Goal: Answer question/provide support

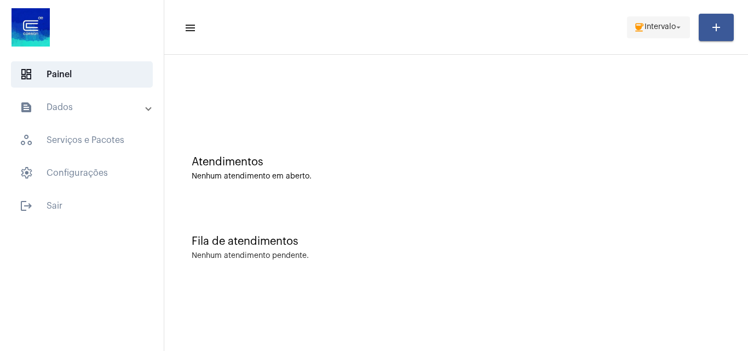
click at [676, 35] on span "coffee Intervalo arrow_drop_down" at bounding box center [659, 27] width 50 height 20
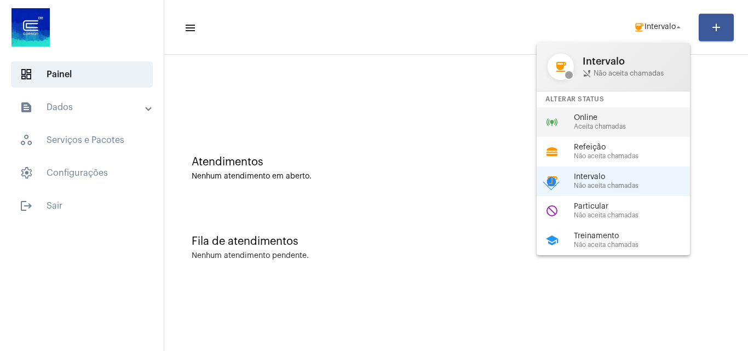
click at [645, 120] on span "Online" at bounding box center [636, 118] width 125 height 8
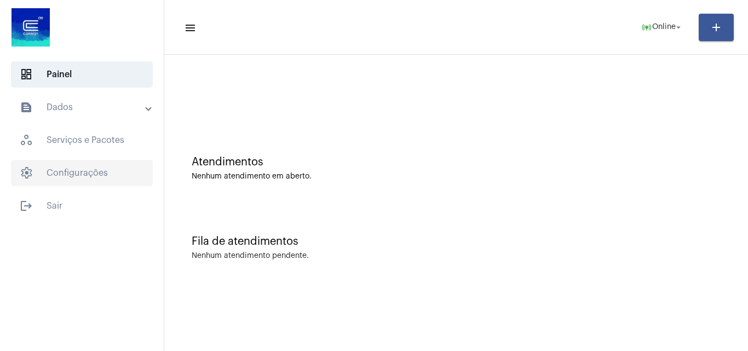
click at [121, 170] on span "settings Configurações" at bounding box center [82, 173] width 142 height 26
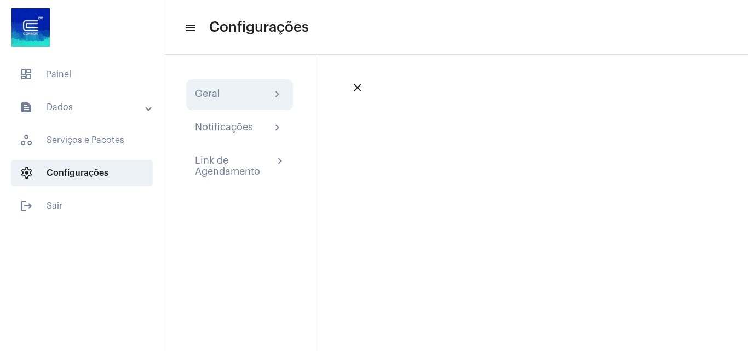
click at [265, 98] on div "Geral chevron_right" at bounding box center [239, 94] width 89 height 13
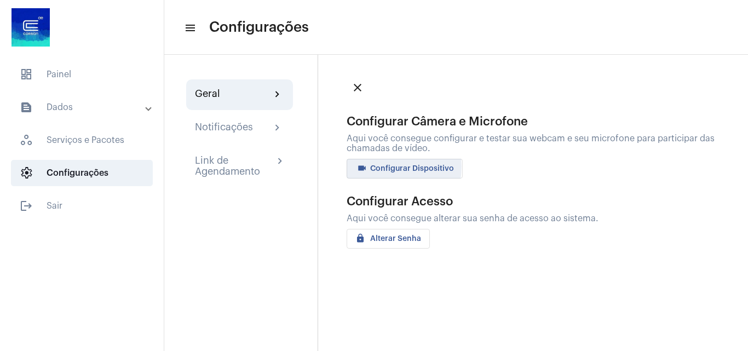
click at [386, 167] on span "videocam Configurar Dispositivo" at bounding box center [405, 169] width 99 height 8
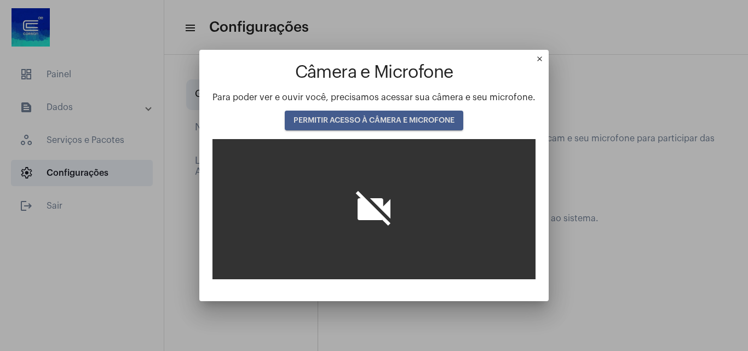
click at [397, 120] on span "PERMITIR ACESSO À CÂMERA E MICROFONE" at bounding box center [374, 121] width 161 height 8
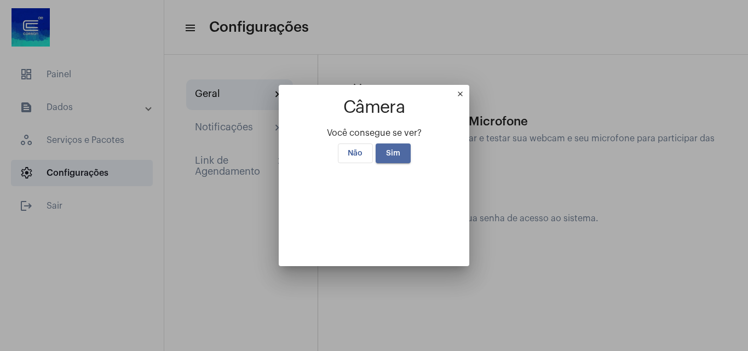
click at [399, 144] on button "Sim" at bounding box center [393, 154] width 35 height 20
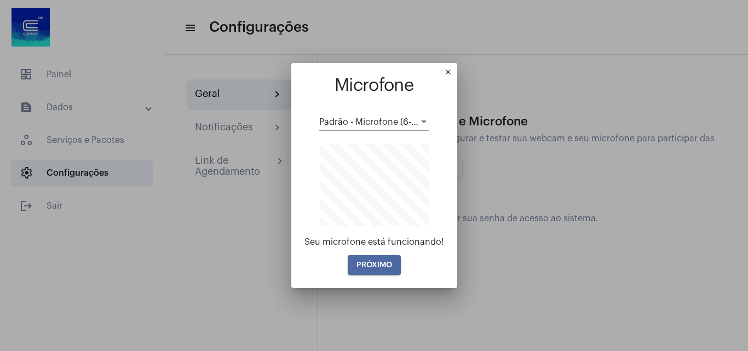
click at [382, 265] on span "PRÓXIMO" at bounding box center [375, 265] width 36 height 8
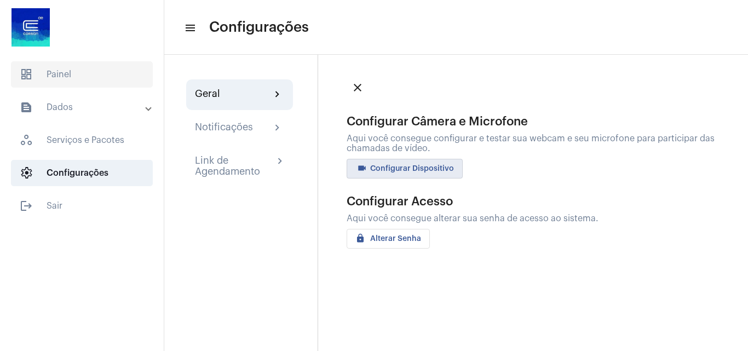
click at [61, 69] on span "dashboard Painel" at bounding box center [82, 74] width 142 height 26
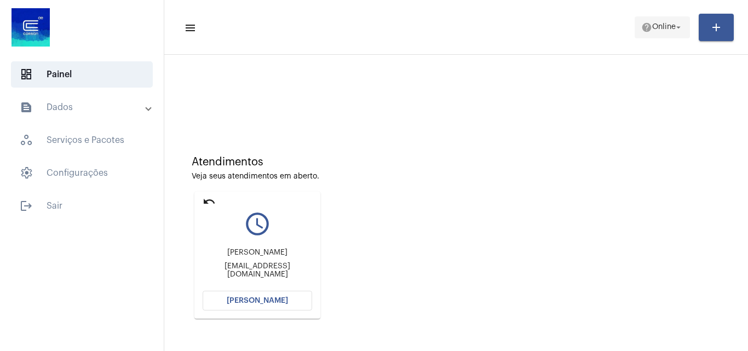
click at [663, 25] on span "Online" at bounding box center [665, 28] width 24 height 8
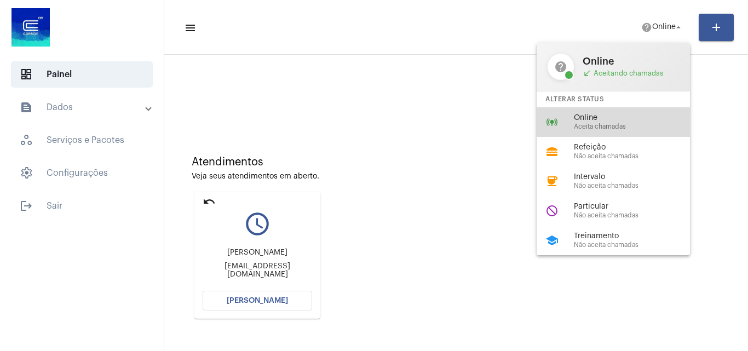
click at [625, 122] on span "Online" at bounding box center [636, 118] width 125 height 8
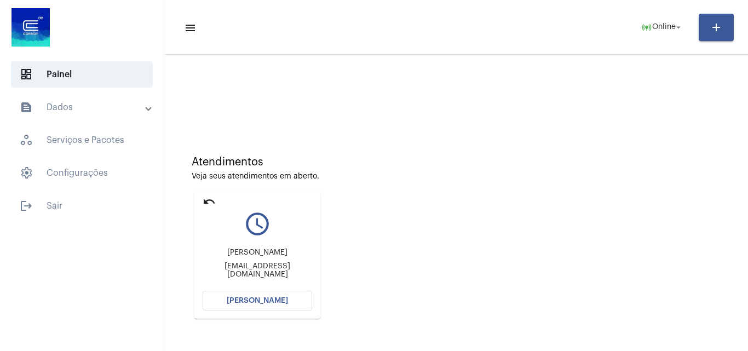
click at [255, 294] on button "[PERSON_NAME]" at bounding box center [258, 301] width 110 height 20
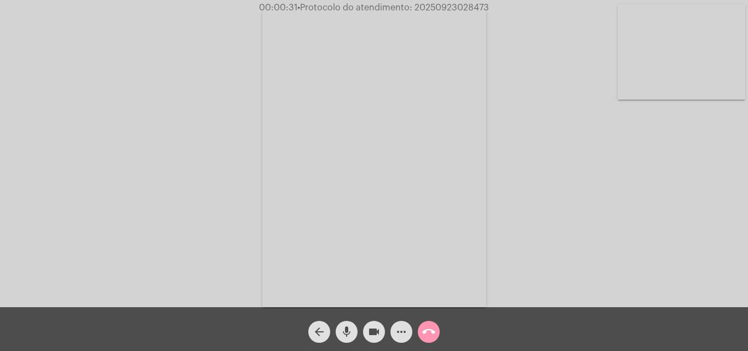
click at [650, 217] on div "Acessando Câmera e Microfone..." at bounding box center [374, 156] width 746 height 307
click at [348, 331] on mat-icon "mic" at bounding box center [346, 331] width 13 height 13
click at [367, 334] on button "videocam" at bounding box center [374, 332] width 22 height 22
click at [370, 334] on mat-icon "videocam_off" at bounding box center [374, 331] width 13 height 13
click at [345, 335] on mat-icon "mic_off" at bounding box center [346, 331] width 13 height 13
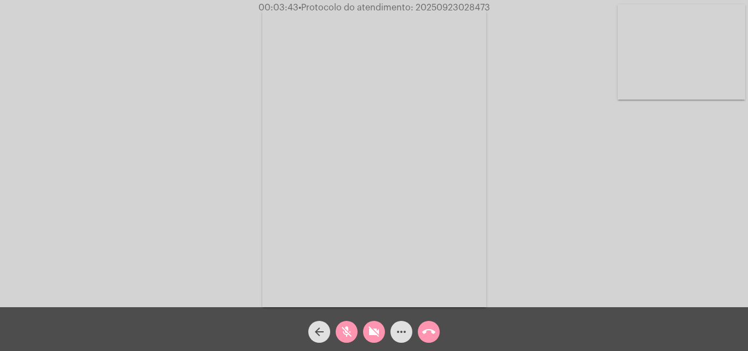
click at [373, 333] on mat-icon "videocam_off" at bounding box center [374, 331] width 13 height 13
click at [371, 326] on mat-icon "videocam_off" at bounding box center [374, 331] width 13 height 13
click at [352, 336] on mat-icon "mic" at bounding box center [346, 331] width 13 height 13
click at [370, 333] on mat-icon "videocam" at bounding box center [374, 331] width 13 height 13
click at [342, 331] on mat-icon "mic_off" at bounding box center [346, 331] width 13 height 13
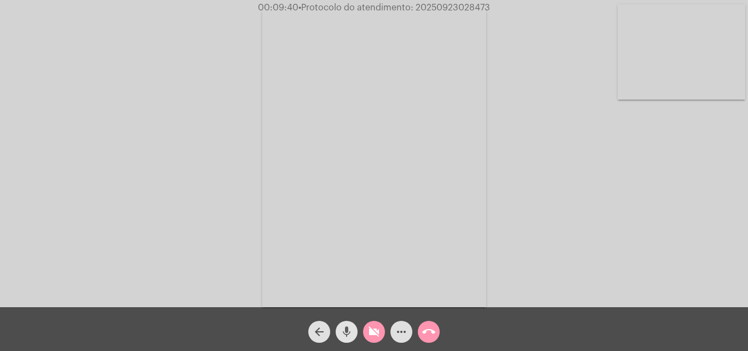
click at [343, 332] on mat-icon "mic" at bounding box center [346, 331] width 13 height 13
click at [342, 329] on mat-icon "mic_off" at bounding box center [346, 331] width 13 height 13
click at [367, 332] on button "videocam_off" at bounding box center [374, 332] width 22 height 22
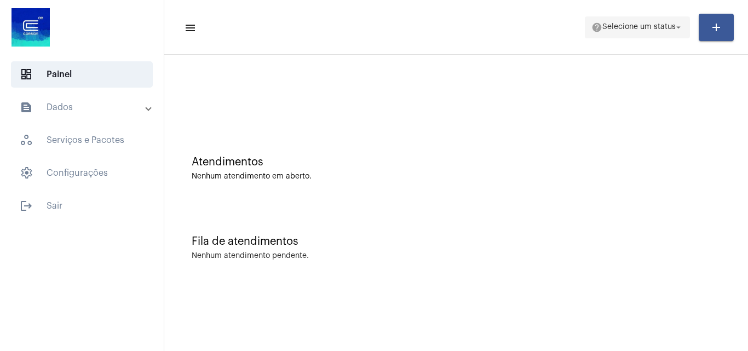
click at [619, 30] on span "Selecione um status" at bounding box center [639, 28] width 73 height 8
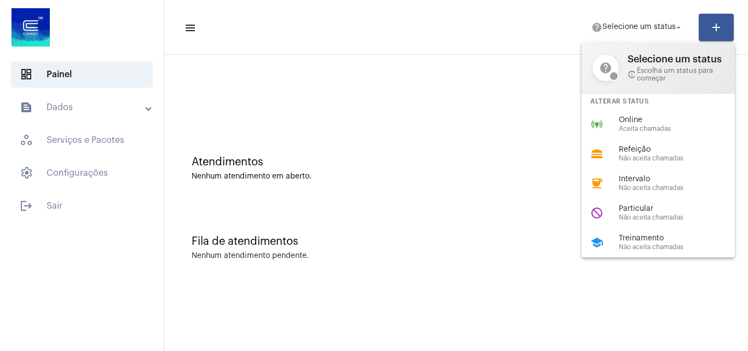
drag, startPoint x: 652, startPoint y: 130, endPoint x: 649, endPoint y: 121, distance: 10.4
click at [652, 122] on div "Online Aceita chamadas" at bounding box center [681, 124] width 125 height 16
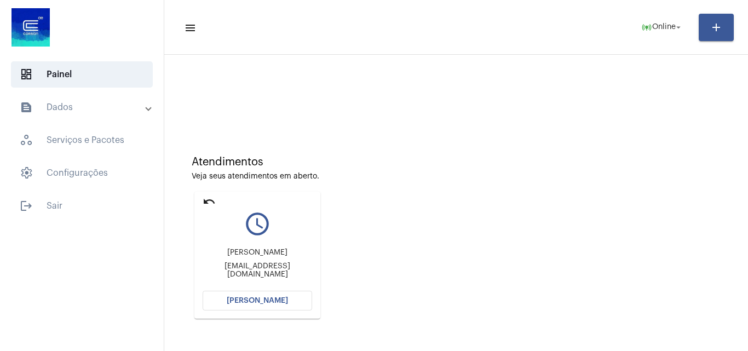
click at [250, 298] on span "[PERSON_NAME]" at bounding box center [257, 301] width 61 height 8
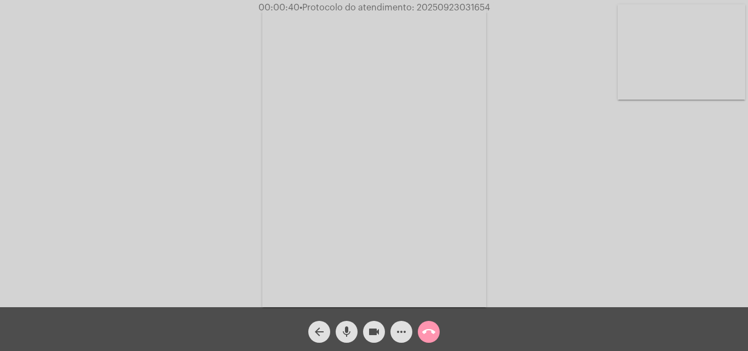
click at [404, 325] on span "more_horiz" at bounding box center [401, 332] width 13 height 22
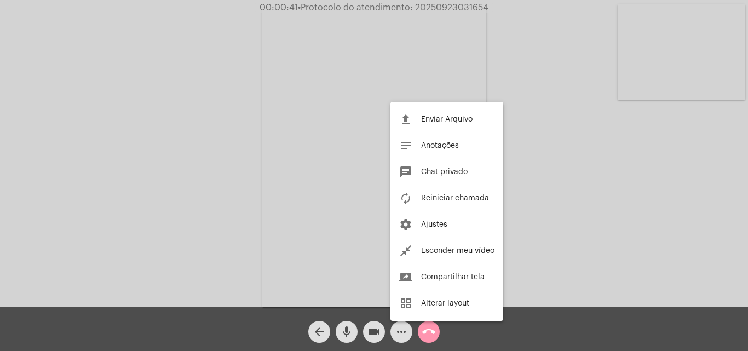
click at [209, 185] on div at bounding box center [374, 175] width 748 height 351
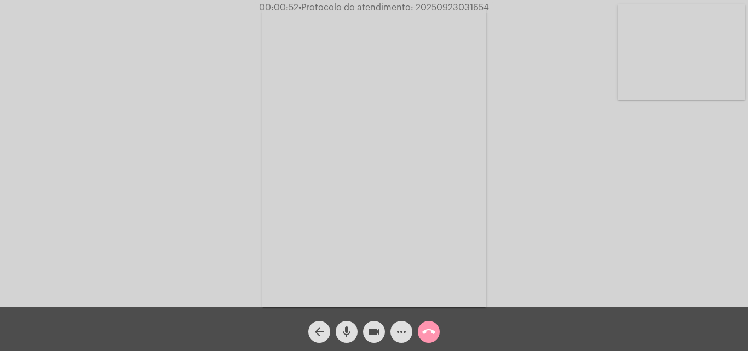
click at [402, 331] on mat-icon "more_horiz" at bounding box center [401, 331] width 13 height 13
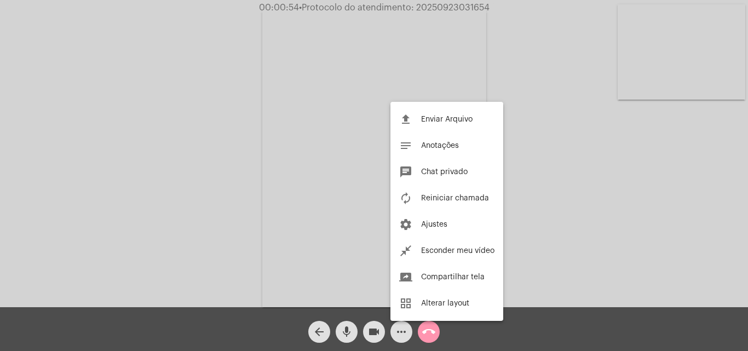
click at [213, 143] on div at bounding box center [374, 175] width 748 height 351
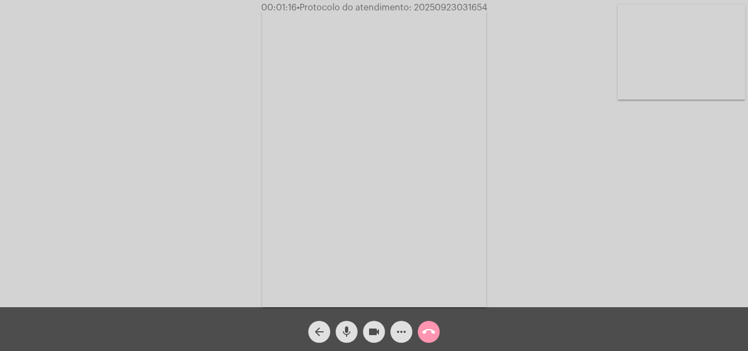
click at [346, 333] on mat-icon "mic" at bounding box center [346, 331] width 13 height 13
click at [349, 327] on mat-icon "mic_off" at bounding box center [346, 331] width 13 height 13
click at [399, 329] on mat-icon "more_horiz" at bounding box center [401, 331] width 13 height 13
click at [347, 329] on mat-icon "mic" at bounding box center [346, 331] width 13 height 13
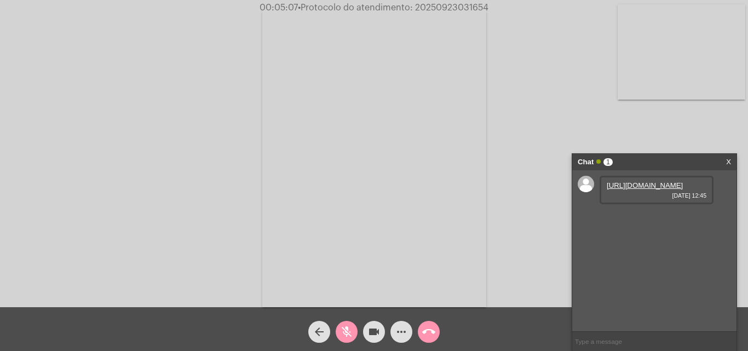
click at [347, 329] on mat-icon "mic_off" at bounding box center [346, 331] width 13 height 13
click at [621, 190] on link "https://neft-transfer-bucket.s3.amazonaws.com/temp-2f33ac61-e86e-cf5c-77a5-4ad7…" at bounding box center [645, 185] width 76 height 8
click at [636, 129] on div "Acessando Câmera e Microfone..." at bounding box center [374, 156] width 746 height 307
click at [632, 221] on link "https://neft-transfer-bucket.s3.amazonaws.com/temp-87827452-a4fb-6525-0905-c074…" at bounding box center [645, 217] width 76 height 8
drag, startPoint x: 55, startPoint y: 85, endPoint x: 84, endPoint y: 6, distance: 84.6
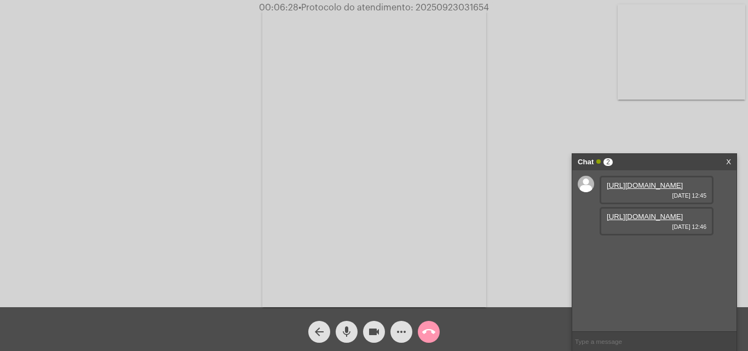
click at [30, 87] on div "Acessando Câmera e Microfone..." at bounding box center [374, 156] width 746 height 307
click at [605, 342] on input "text" at bounding box center [655, 341] width 164 height 19
paste input "3514768"
type input "3514768"
click at [442, 8] on span "• Protocolo do atendimento: 20250923031654" at bounding box center [391, 7] width 191 height 9
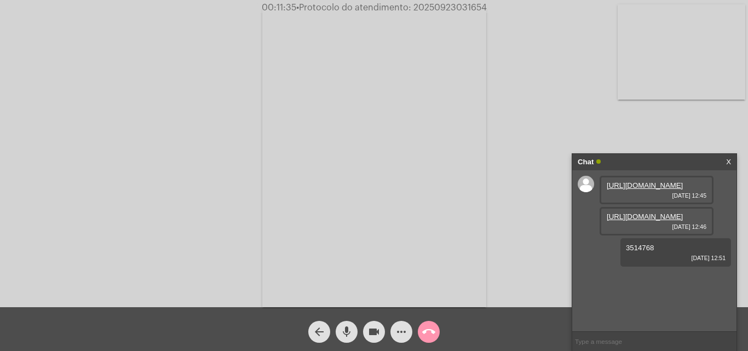
click at [442, 8] on span "• Protocolo do atendimento: 20250923031654" at bounding box center [391, 7] width 191 height 9
click at [626, 348] on input "text" at bounding box center [655, 341] width 164 height 19
paste input "20250923031654"
type input "20250923031654"
click at [438, 4] on span "• Protocolo do atendimento: 20250923031654" at bounding box center [391, 7] width 191 height 9
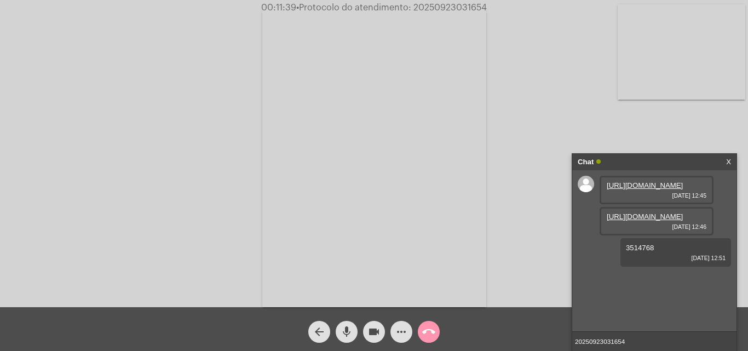
click at [438, 4] on span "• Protocolo do atendimento: 20250923031654" at bounding box center [391, 7] width 191 height 9
click at [426, 335] on mat-icon "call_end" at bounding box center [428, 331] width 13 height 13
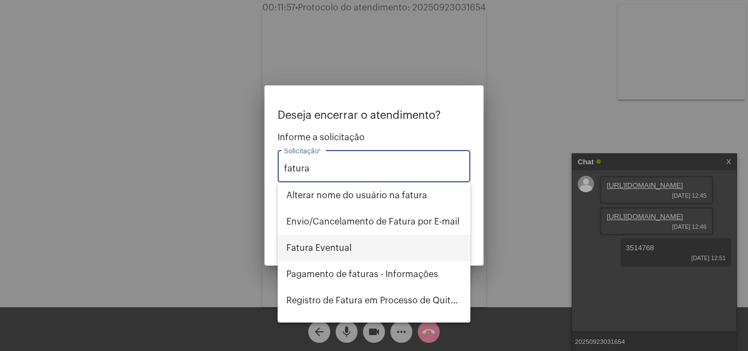
click at [375, 252] on span "Fatura Eventual" at bounding box center [374, 248] width 175 height 26
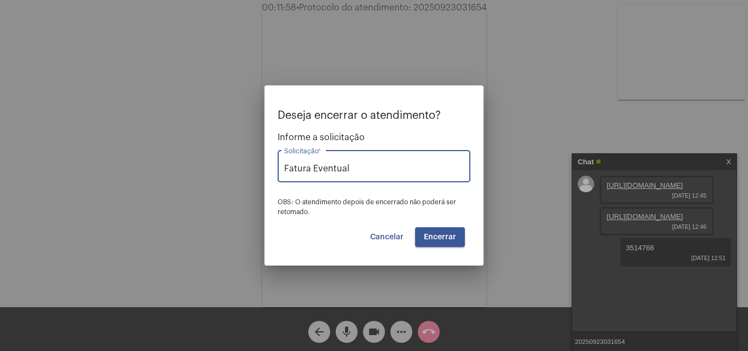
click at [429, 235] on span "Encerrar" at bounding box center [440, 237] width 32 height 8
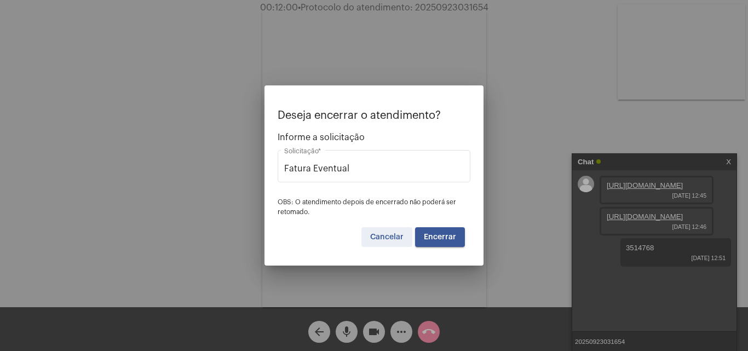
click at [377, 236] on span "Cancelar" at bounding box center [386, 237] width 33 height 8
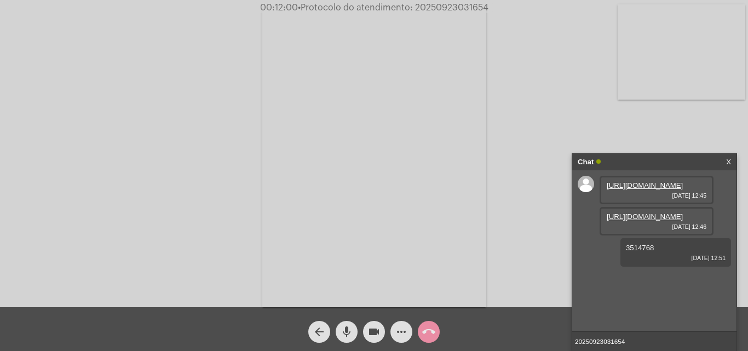
click at [320, 335] on mat-icon "arrow_back" at bounding box center [319, 331] width 13 height 13
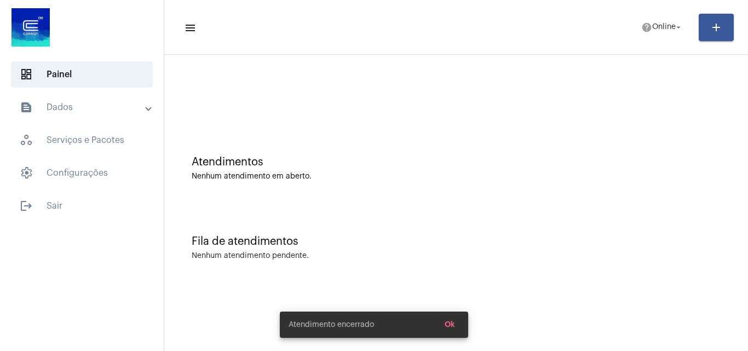
click at [453, 330] on button "Ok" at bounding box center [450, 325] width 28 height 20
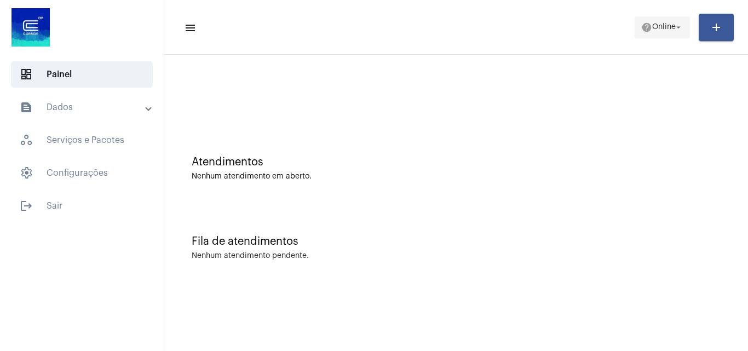
click at [653, 35] on span "help Online arrow_drop_down" at bounding box center [663, 27] width 42 height 20
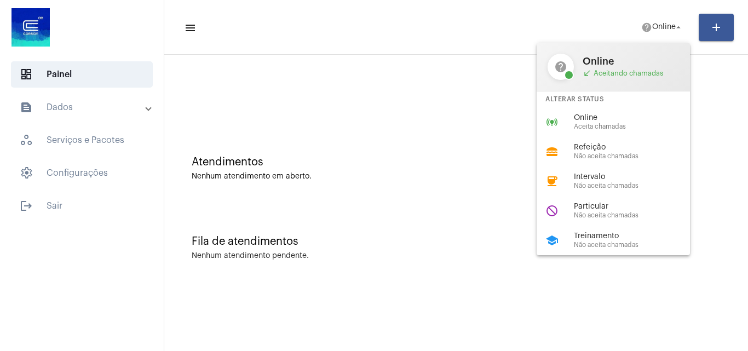
click at [637, 112] on div "online_prediction Online Aceita chamadas" at bounding box center [622, 122] width 171 height 30
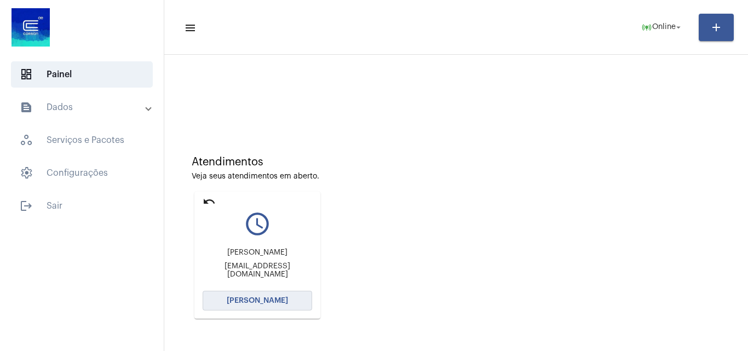
click at [256, 306] on button "[PERSON_NAME]" at bounding box center [258, 301] width 110 height 20
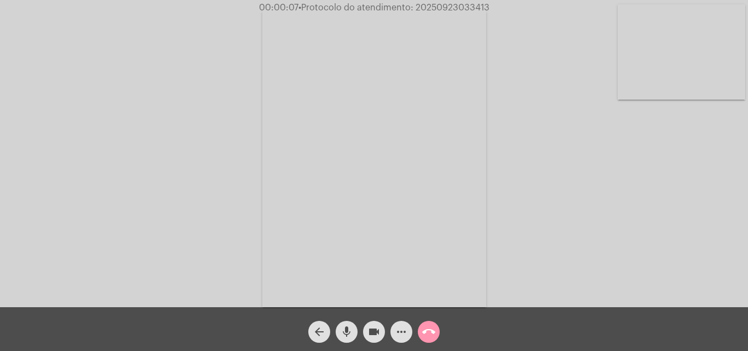
click at [352, 330] on mat-icon "mic" at bounding box center [346, 331] width 13 height 13
click at [546, 169] on div "Acessando Câmera e Microfone..." at bounding box center [374, 156] width 746 height 307
click at [348, 331] on mat-icon "mic_off" at bounding box center [346, 331] width 13 height 13
click at [402, 334] on mat-icon "more_horiz" at bounding box center [401, 331] width 13 height 13
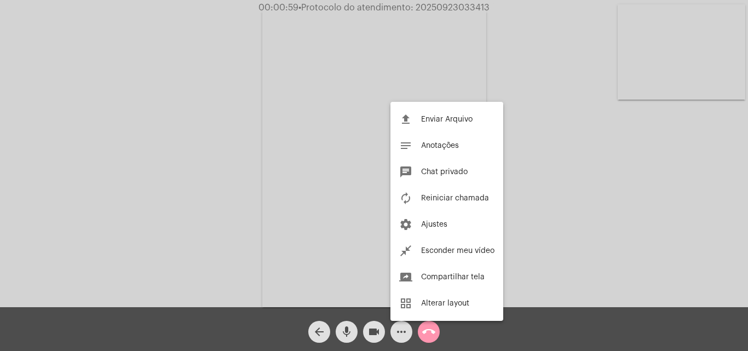
click at [512, 328] on div at bounding box center [374, 175] width 748 height 351
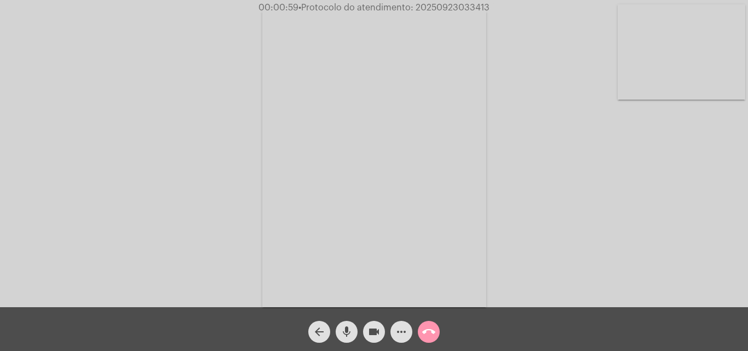
click at [397, 330] on mat-icon "more_horiz" at bounding box center [401, 331] width 13 height 13
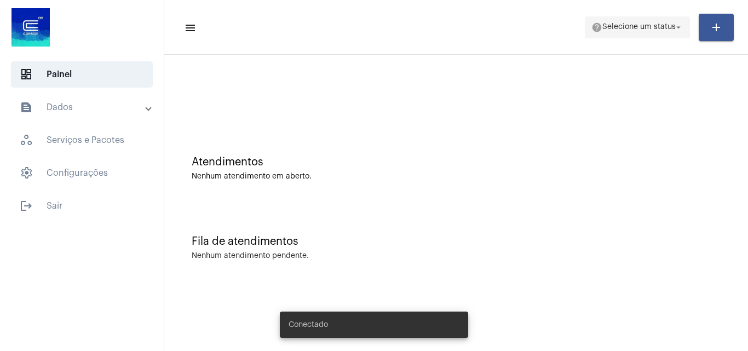
click at [654, 31] on span "Selecione um status" at bounding box center [639, 28] width 73 height 8
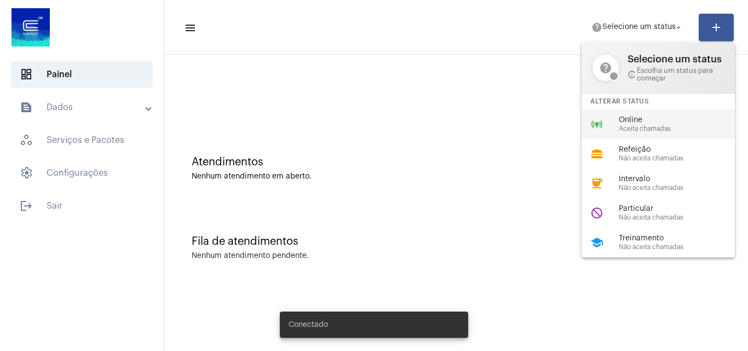
click at [639, 134] on div "online_prediction Online Aceita chamadas" at bounding box center [667, 125] width 171 height 30
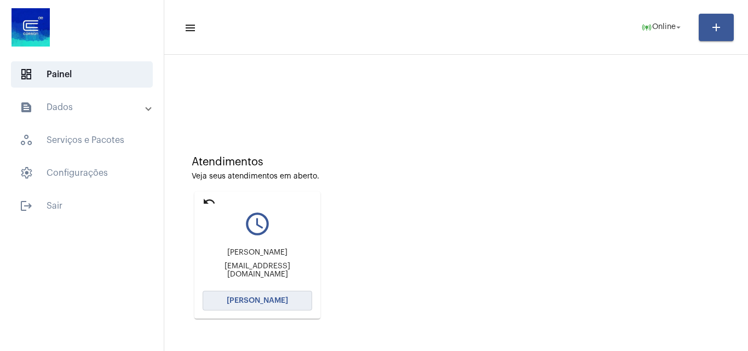
click at [254, 305] on button "[PERSON_NAME]" at bounding box center [258, 301] width 110 height 20
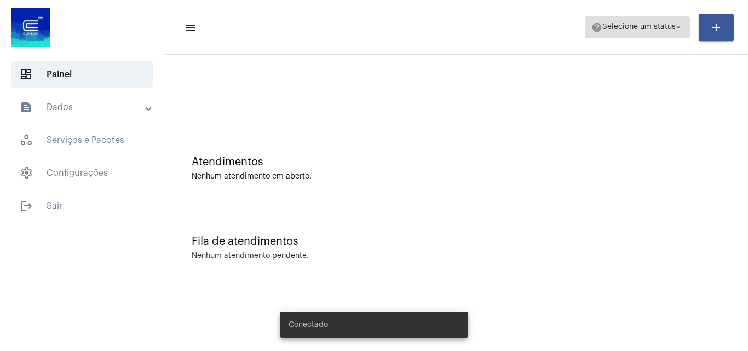
click at [624, 26] on span "Selecione um status" at bounding box center [639, 28] width 73 height 8
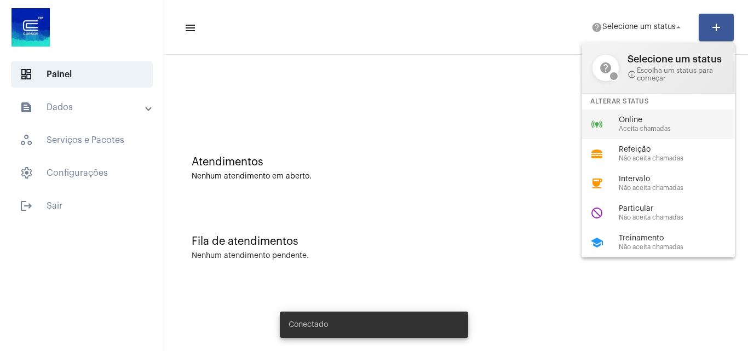
click at [631, 118] on span "Online" at bounding box center [681, 120] width 125 height 8
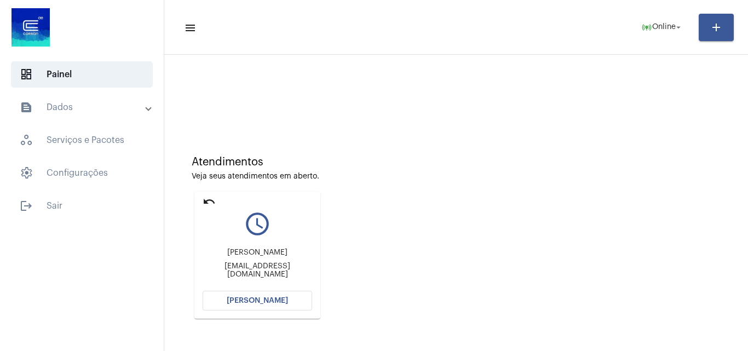
click at [251, 300] on span "[PERSON_NAME]" at bounding box center [257, 301] width 61 height 8
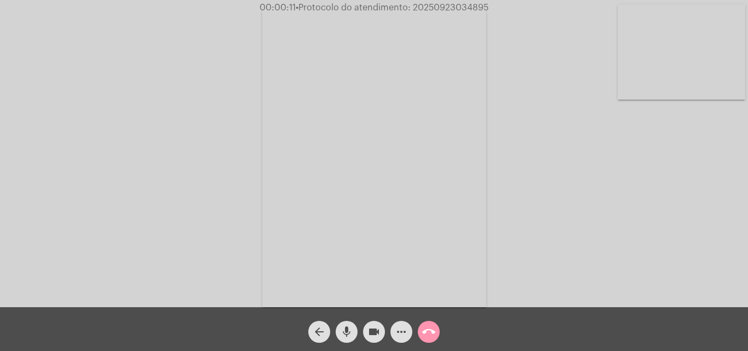
click at [408, 127] on video at bounding box center [374, 157] width 224 height 299
click at [157, 155] on video at bounding box center [167, 156] width 224 height 299
click at [404, 332] on mat-icon "more_horiz" at bounding box center [401, 331] width 13 height 13
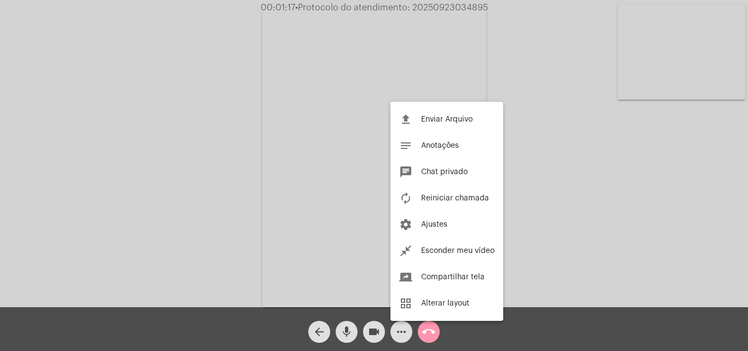
click at [220, 145] on div at bounding box center [374, 175] width 748 height 351
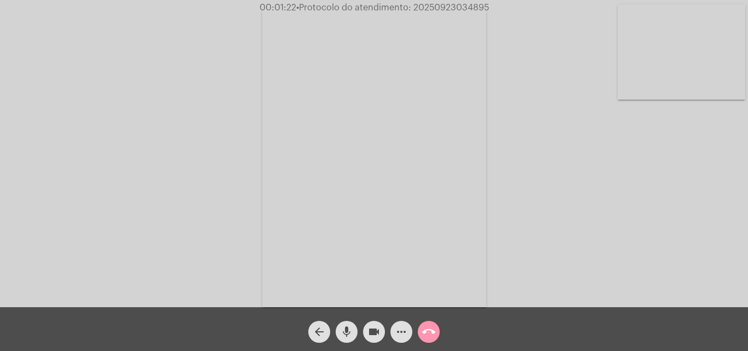
click at [343, 331] on mat-icon "mic" at bounding box center [346, 331] width 13 height 13
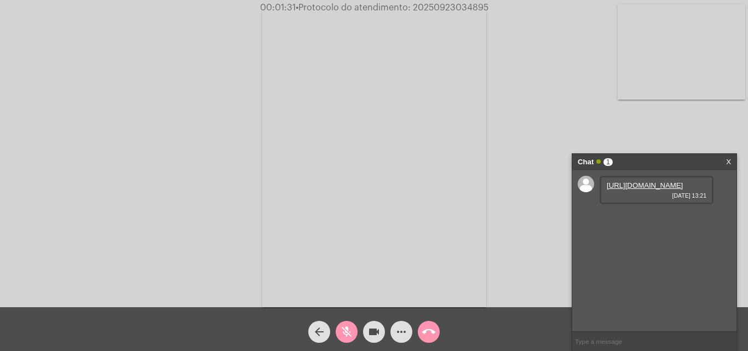
click at [343, 334] on mat-icon "mic_off" at bounding box center [346, 331] width 13 height 13
click at [642, 190] on link "https://neft-transfer-bucket.s3.amazonaws.com/temp-f584873a-a035-4747-030b-b5a5…" at bounding box center [645, 185] width 76 height 8
click at [729, 128] on div "Acessando Câmera e Microfone..." at bounding box center [374, 156] width 746 height 307
click at [625, 221] on link "https://neft-transfer-bucket.s3.amazonaws.com/temp-637c448c-f8d9-4551-fc91-e5dc…" at bounding box center [645, 217] width 76 height 8
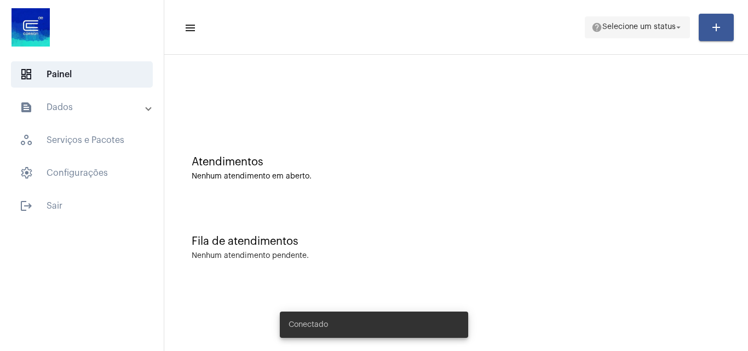
click at [654, 27] on span "Selecione um status" at bounding box center [639, 28] width 73 height 8
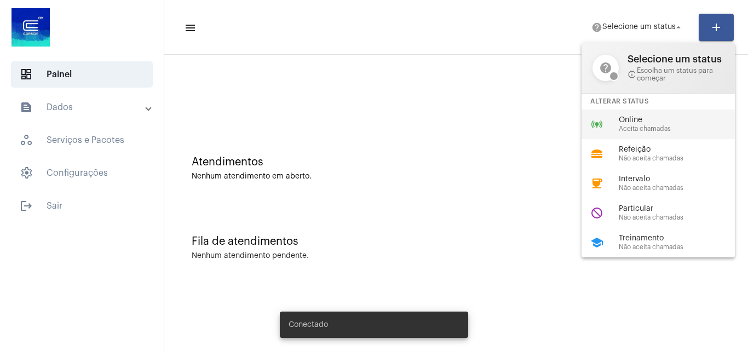
click at [637, 122] on span "Online" at bounding box center [681, 120] width 125 height 8
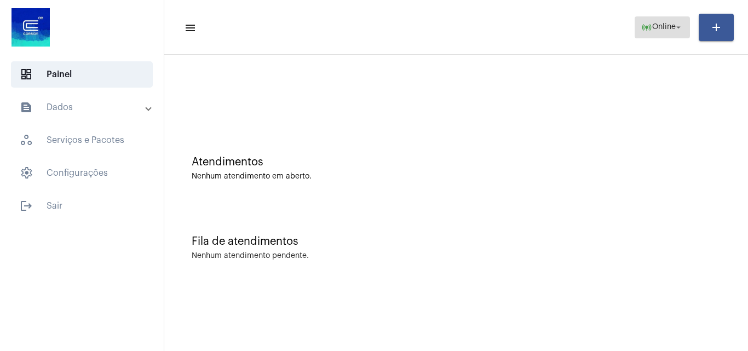
click at [669, 24] on span "Online" at bounding box center [665, 28] width 24 height 8
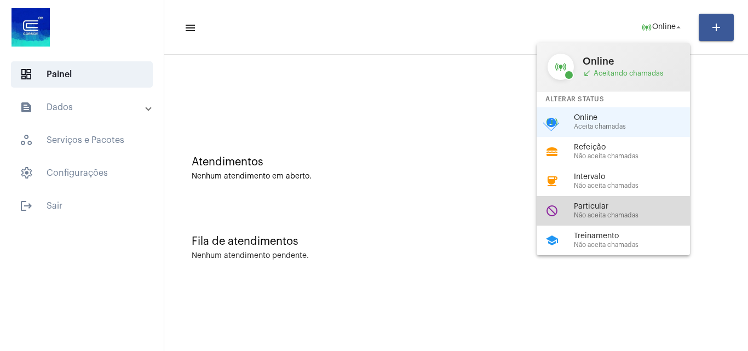
click at [588, 215] on span "Não aceita chamadas" at bounding box center [636, 215] width 125 height 7
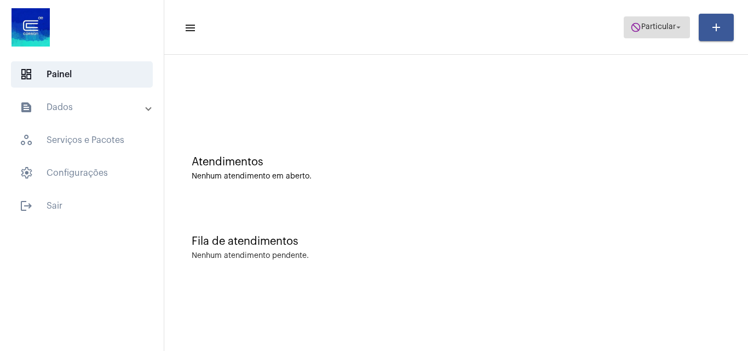
click at [643, 36] on span "do_not_disturb Particular arrow_drop_down" at bounding box center [657, 27] width 53 height 20
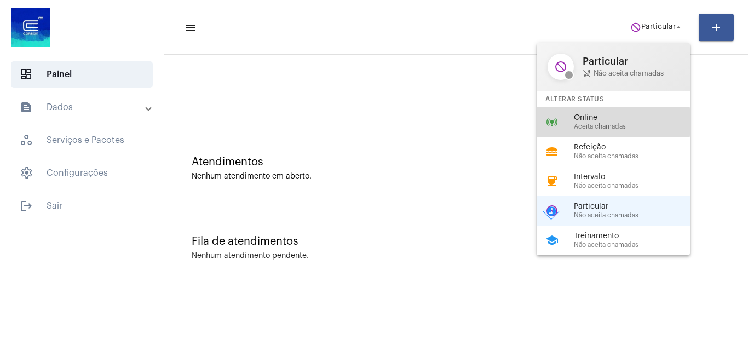
click at [600, 122] on div "Online Aceita chamadas" at bounding box center [636, 122] width 125 height 16
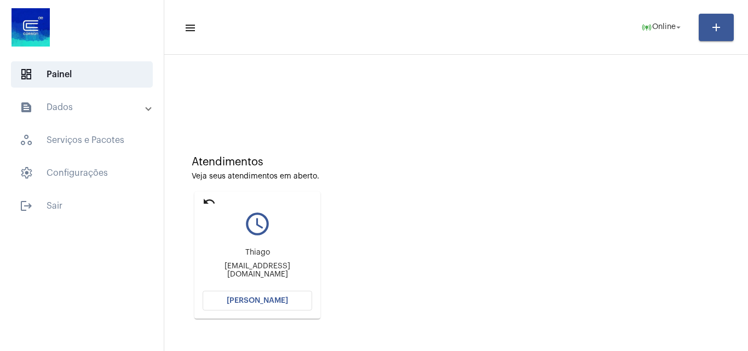
click at [272, 299] on span "[PERSON_NAME]" at bounding box center [257, 301] width 61 height 8
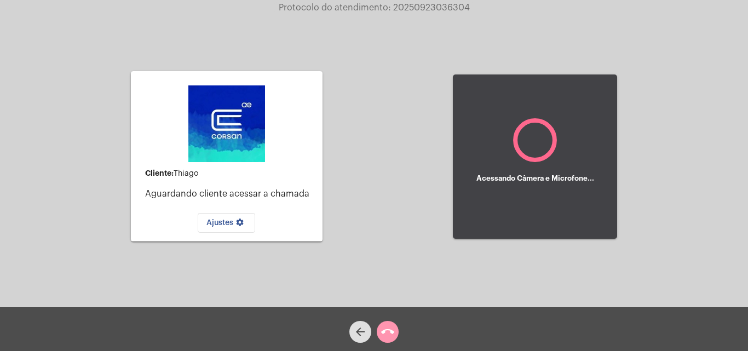
click at [696, 208] on div "Cliente: Thiago Aguardando cliente acessar a chamada Ajustes settings Acessando…" at bounding box center [374, 155] width 746 height 307
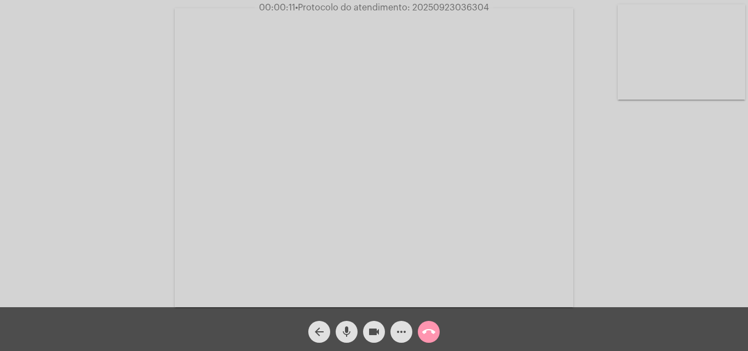
click at [347, 324] on span "mic" at bounding box center [346, 332] width 13 height 22
click at [348, 328] on mat-icon "mic_off" at bounding box center [346, 331] width 13 height 13
click at [344, 334] on mat-icon "mic" at bounding box center [346, 331] width 13 height 13
click at [347, 327] on mat-icon "mic_off" at bounding box center [346, 331] width 13 height 13
click at [403, 334] on mat-icon "more_horiz" at bounding box center [401, 331] width 13 height 13
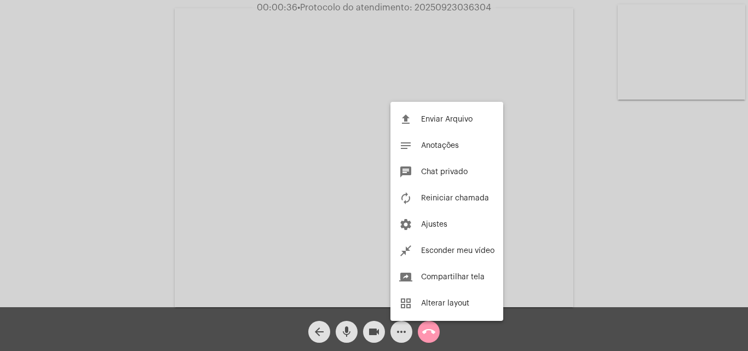
click at [255, 122] on div at bounding box center [374, 175] width 748 height 351
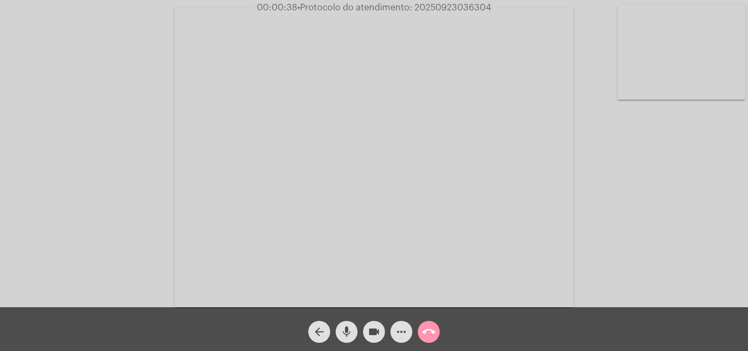
click at [339, 326] on button "mic" at bounding box center [347, 332] width 22 height 22
click at [346, 331] on mat-icon "mic_off" at bounding box center [346, 331] width 13 height 13
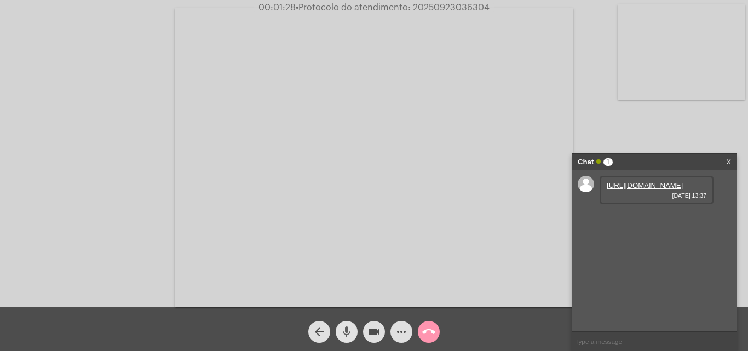
click at [347, 333] on mat-icon "mic" at bounding box center [346, 331] width 13 height 13
click at [623, 190] on link "https://neft-transfer-bucket.s3.amazonaws.com/temp-ca9f52d0-99ab-3d19-1300-0101…" at bounding box center [645, 185] width 76 height 8
drag, startPoint x: 612, startPoint y: 128, endPoint x: 134, endPoint y: 1, distance: 495.1
click at [612, 128] on div "Acessando Câmera e Microfone..." at bounding box center [374, 156] width 746 height 307
click at [344, 331] on mat-icon "mic_off" at bounding box center [346, 331] width 13 height 13
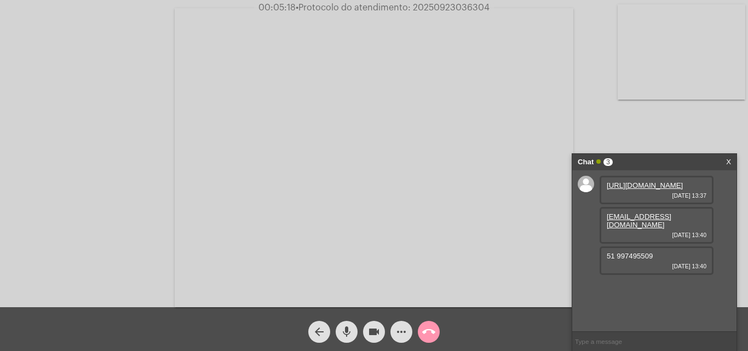
click at [654, 271] on div "51 997495509 23/09/2025 13:40" at bounding box center [657, 261] width 114 height 28
click at [440, 6] on span "• Protocolo do atendimento: 20250923036304" at bounding box center [392, 7] width 194 height 9
copy span "20250923036304"
click at [596, 343] on input "text" at bounding box center [655, 341] width 164 height 19
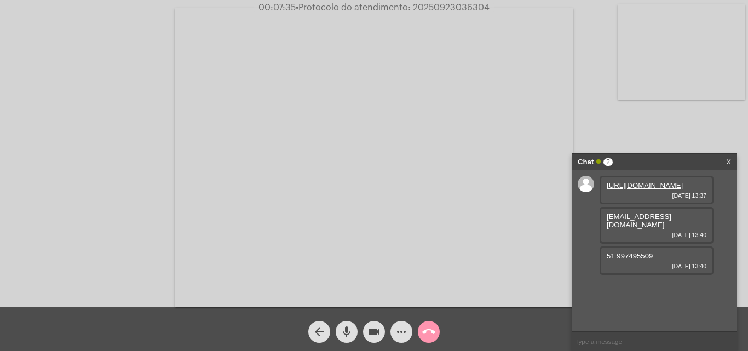
paste input "20250923036304"
type input "20250923036304"
click at [444, 6] on span "• Protocolo do atendimento: 20250923036304" at bounding box center [393, 7] width 194 height 9
copy span "20250923036304"
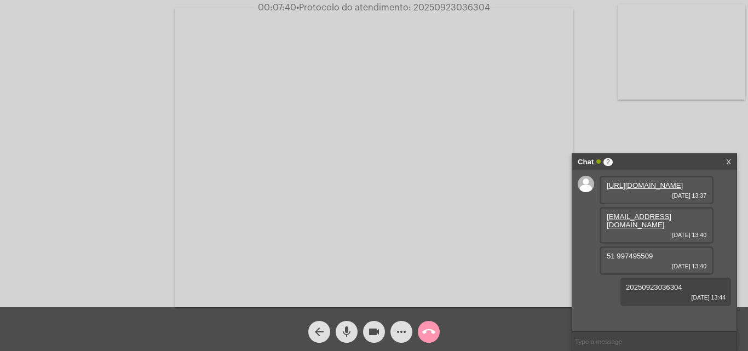
click at [426, 334] on mat-icon "call_end" at bounding box center [428, 331] width 13 height 13
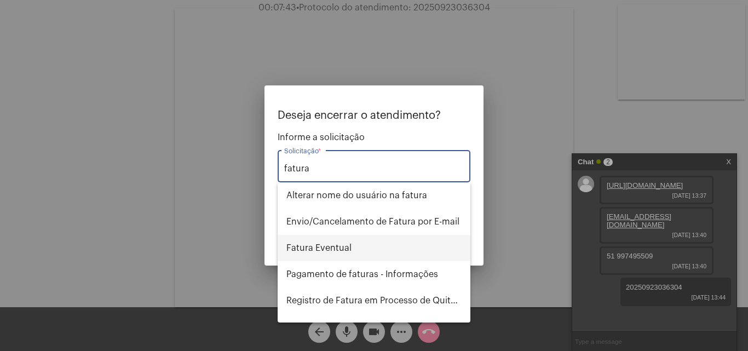
click at [374, 243] on span "Fatura Eventual" at bounding box center [374, 248] width 175 height 26
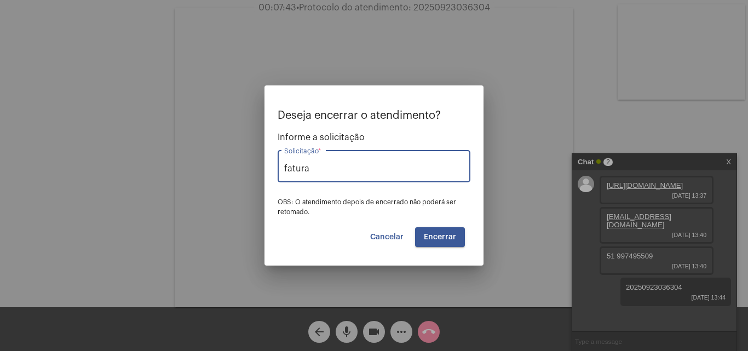
type input "Fatura Eventual"
click at [445, 240] on span "Encerrar" at bounding box center [440, 237] width 32 height 8
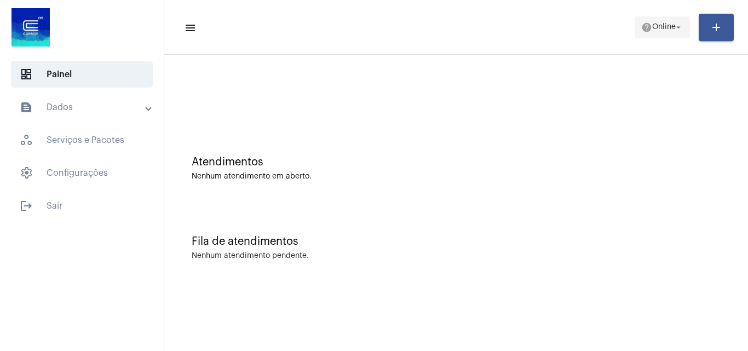
click at [658, 18] on span "help Online arrow_drop_down" at bounding box center [663, 27] width 42 height 20
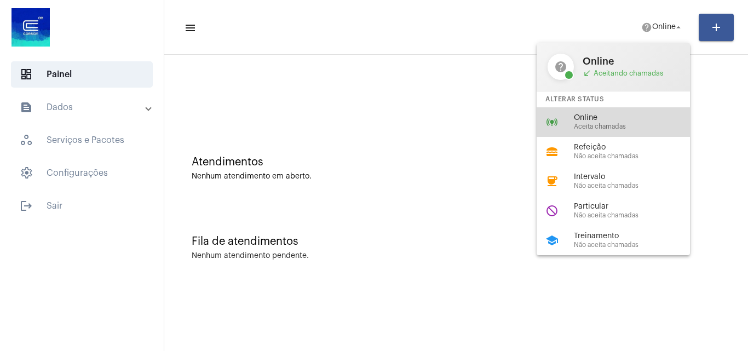
click at [601, 124] on span "Aceita chamadas" at bounding box center [636, 126] width 125 height 7
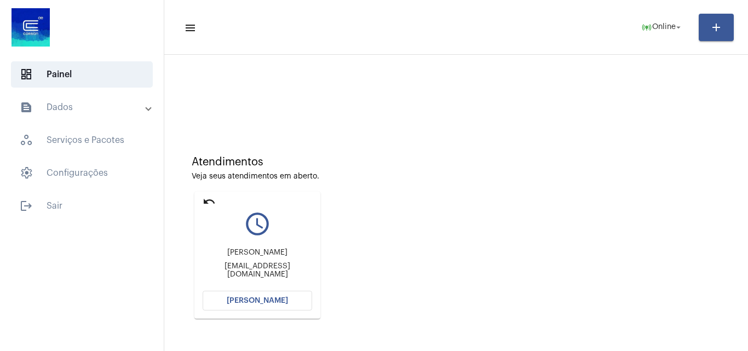
click at [287, 299] on button "[PERSON_NAME]" at bounding box center [258, 301] width 110 height 20
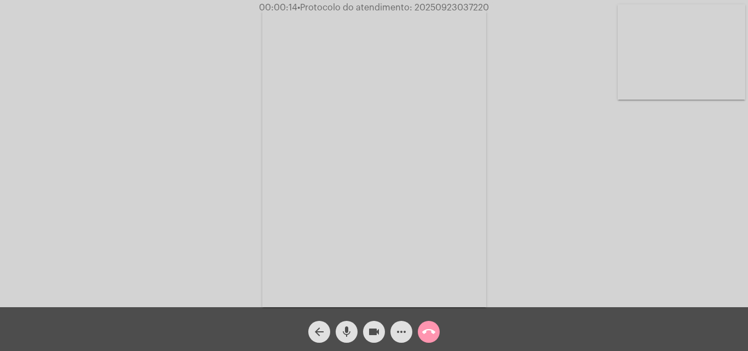
click at [348, 334] on mat-icon "mic" at bounding box center [346, 331] width 13 height 13
click at [348, 331] on mat-icon "mic_off" at bounding box center [346, 331] width 13 height 13
click at [348, 331] on mat-icon "mic" at bounding box center [346, 331] width 13 height 13
click at [344, 330] on mat-icon "mic_off" at bounding box center [346, 331] width 13 height 13
click at [347, 330] on mat-icon "mic" at bounding box center [346, 331] width 13 height 13
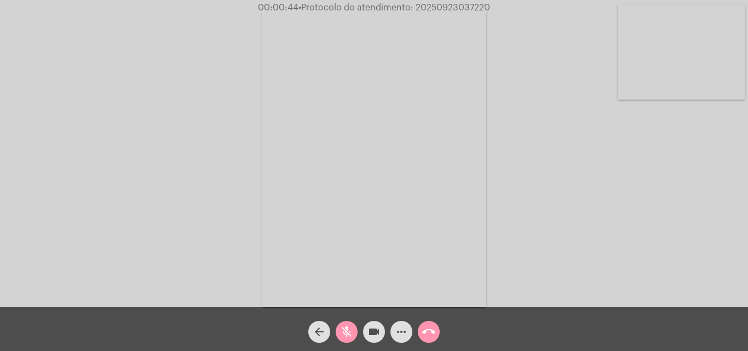
click at [348, 328] on mat-icon "mic_off" at bounding box center [346, 331] width 13 height 13
click at [347, 333] on mat-icon "mic" at bounding box center [346, 331] width 13 height 13
click at [347, 333] on mat-icon "mic_off" at bounding box center [346, 331] width 13 height 13
click at [352, 330] on mat-icon "mic" at bounding box center [346, 331] width 13 height 13
click at [352, 330] on mat-icon "mic_off" at bounding box center [346, 331] width 13 height 13
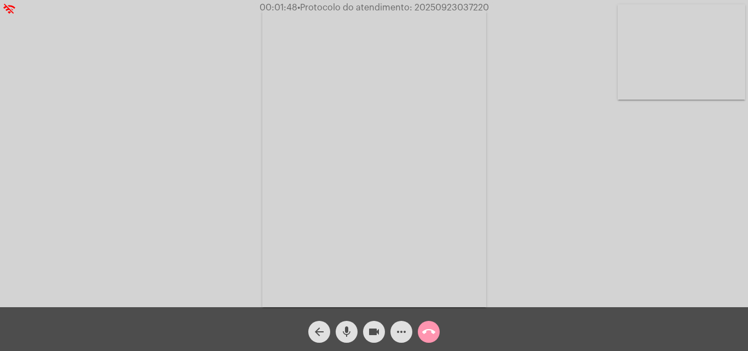
click at [348, 333] on mat-icon "mic" at bounding box center [346, 331] width 13 height 13
click at [350, 329] on mat-icon "mic_off" at bounding box center [346, 331] width 13 height 13
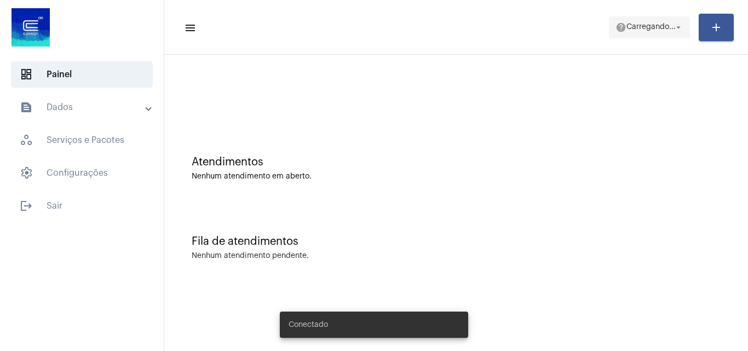
click at [655, 27] on span "Carregando..." at bounding box center [651, 28] width 49 height 8
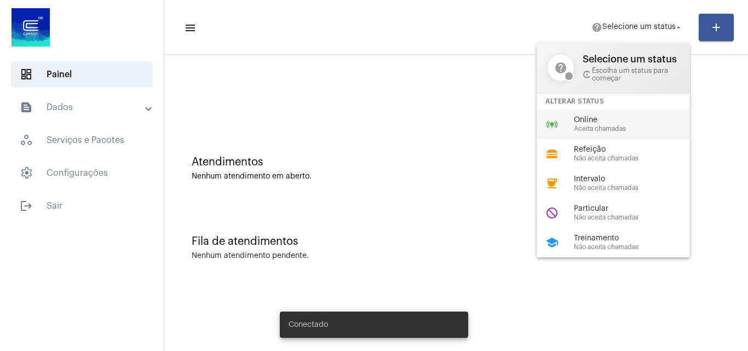
click at [619, 121] on span "Online" at bounding box center [636, 120] width 125 height 8
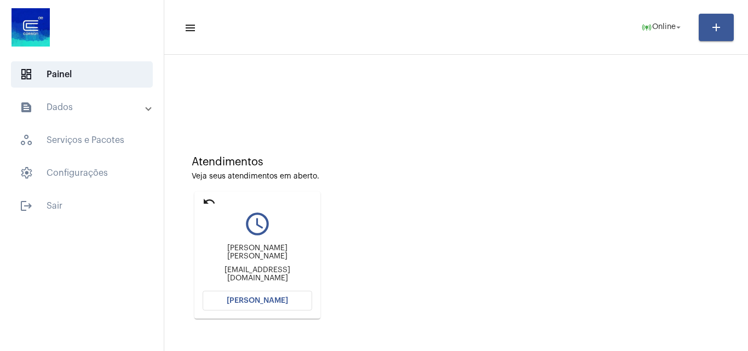
click at [256, 299] on span "[PERSON_NAME]" at bounding box center [257, 301] width 61 height 8
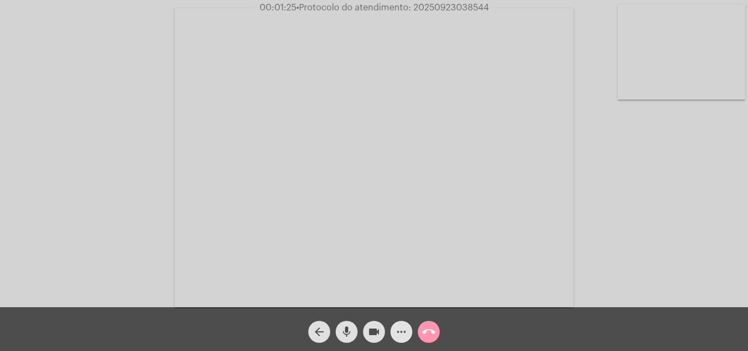
click at [399, 335] on mat-icon "more_horiz" at bounding box center [401, 331] width 13 height 13
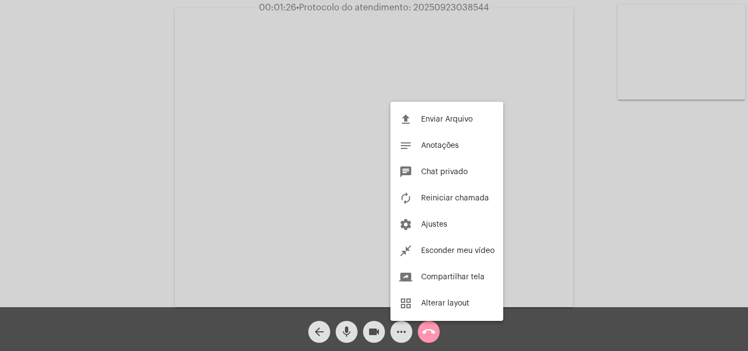
click at [425, 173] on span "Chat privado" at bounding box center [444, 172] width 47 height 8
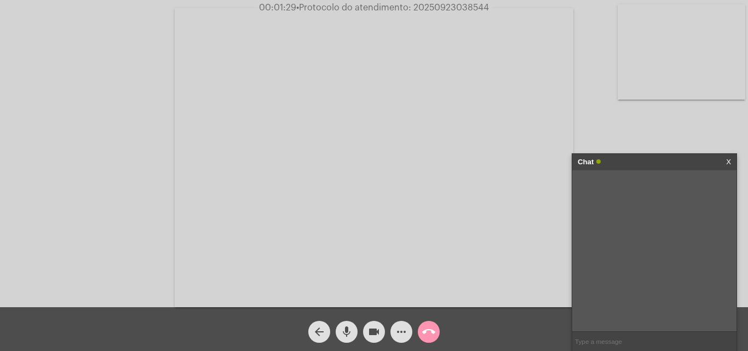
click at [603, 346] on input "text" at bounding box center [655, 341] width 164 height 19
click at [621, 340] on input "text" at bounding box center [655, 341] width 164 height 19
click at [607, 338] on input "text" at bounding box center [655, 341] width 164 height 19
click at [730, 162] on link "X" at bounding box center [729, 162] width 5 height 16
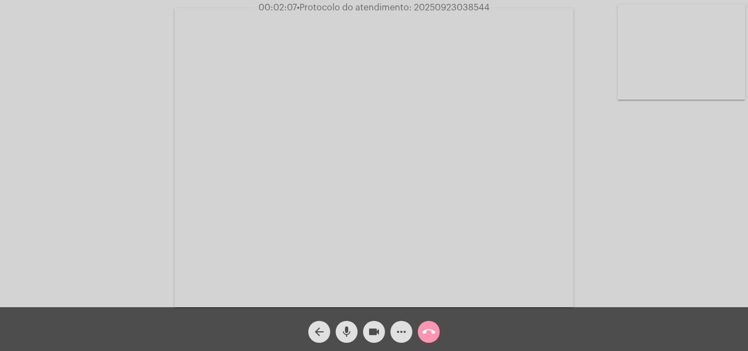
click at [426, 5] on span "• Protocolo do atendimento: 20250923038544" at bounding box center [393, 7] width 193 height 9
click at [445, 59] on video at bounding box center [374, 157] width 399 height 299
click at [167, 148] on video at bounding box center [190, 156] width 358 height 268
click at [430, 334] on mat-icon "call_end" at bounding box center [428, 331] width 13 height 13
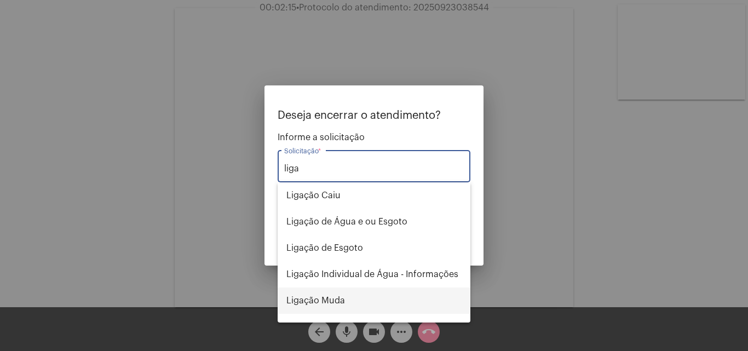
click at [356, 304] on span "Ligação Muda" at bounding box center [374, 301] width 175 height 26
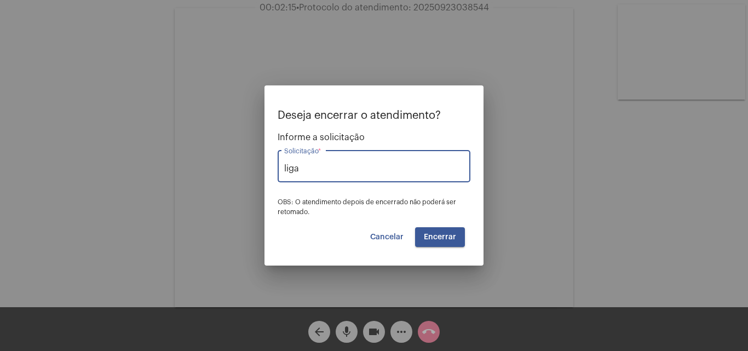
type input "Ligação Muda"
click at [434, 236] on span "Encerrar" at bounding box center [440, 237] width 32 height 8
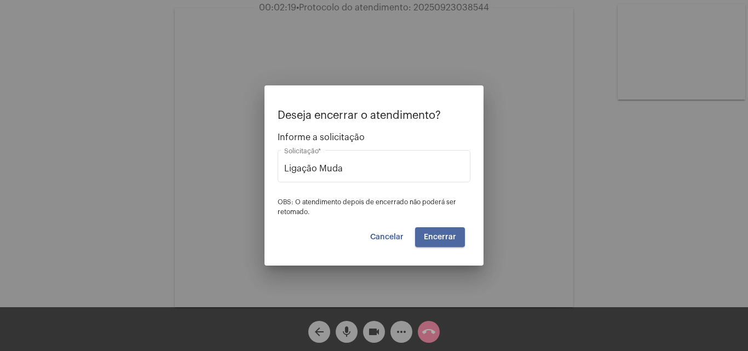
click at [434, 236] on span "Encerrar" at bounding box center [440, 237] width 32 height 8
click at [378, 236] on span "Cancelar" at bounding box center [386, 237] width 33 height 8
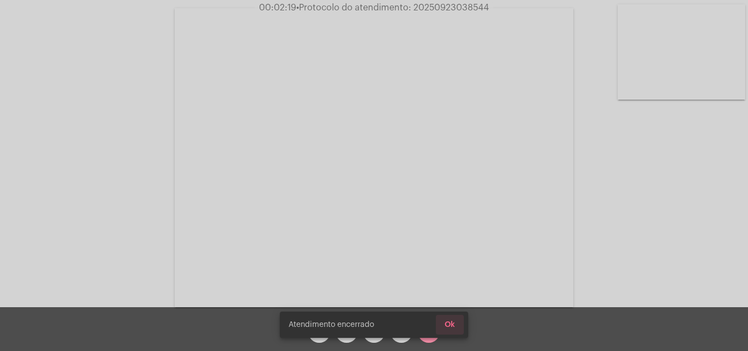
click at [451, 324] on span "Ok" at bounding box center [450, 325] width 10 height 8
click at [458, 328] on button "Ok" at bounding box center [450, 325] width 28 height 20
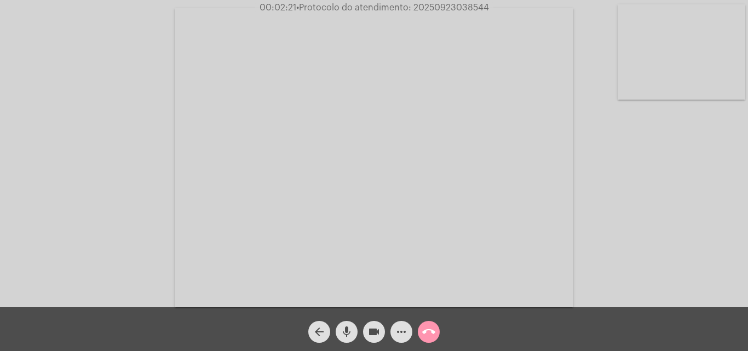
click at [317, 330] on mat-icon "arrow_back" at bounding box center [319, 331] width 13 height 13
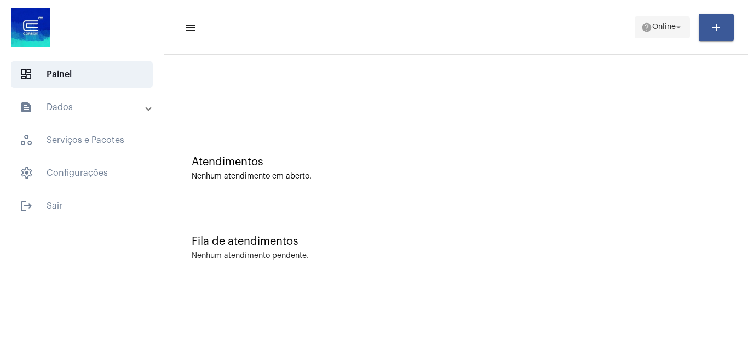
click at [676, 32] on span "help Online arrow_drop_down" at bounding box center [663, 27] width 42 height 20
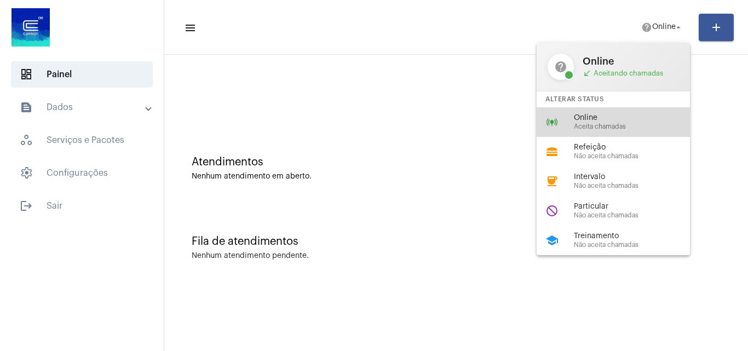
click at [637, 124] on span "Aceita chamadas" at bounding box center [636, 126] width 125 height 7
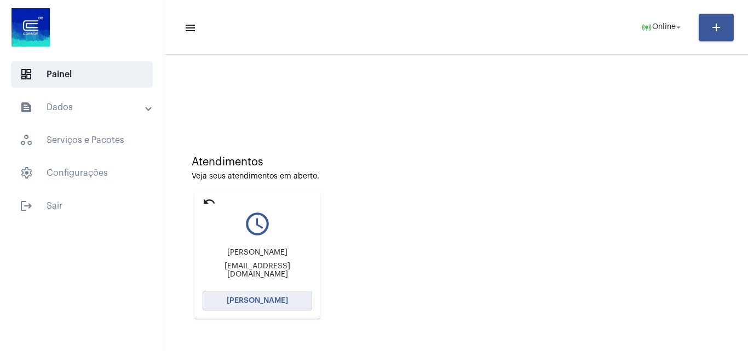
click at [271, 301] on span "[PERSON_NAME]" at bounding box center [257, 301] width 61 height 8
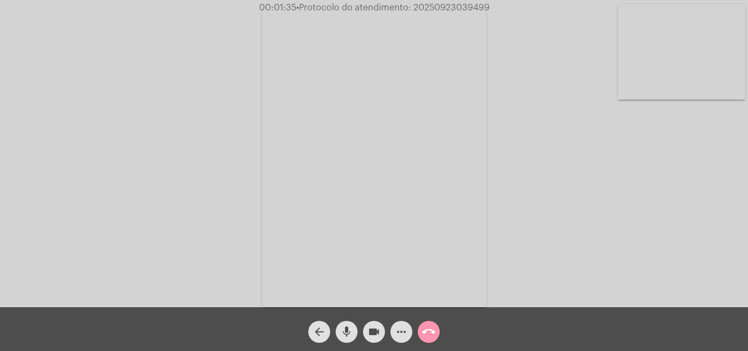
click at [403, 331] on mat-icon "more_horiz" at bounding box center [401, 331] width 13 height 13
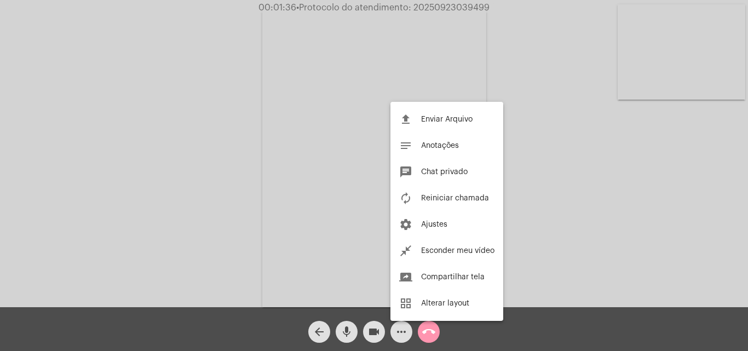
click at [237, 143] on div at bounding box center [374, 175] width 748 height 351
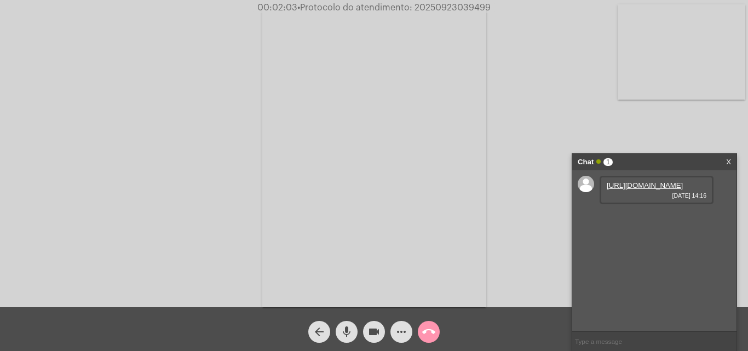
click at [634, 190] on link "https://neft-transfer-bucket.s3.amazonaws.com/temp-bf557aef-d4c2-c1ea-62c6-0da3…" at bounding box center [645, 185] width 76 height 8
click at [263, 264] on video at bounding box center [374, 157] width 224 height 299
click at [647, 221] on link "https://neft-transfer-bucket.s3.amazonaws.com/temp-96fefa3c-2499-38e3-3300-1730…" at bounding box center [645, 217] width 76 height 8
click at [671, 129] on video at bounding box center [514, 156] width 358 height 268
click at [350, 332] on mat-icon "mic" at bounding box center [346, 331] width 13 height 13
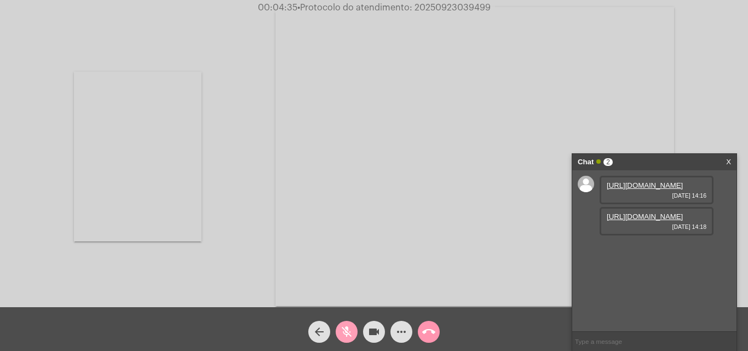
click at [343, 331] on mat-icon "mic_off" at bounding box center [346, 331] width 13 height 13
click at [353, 335] on mat-icon "mic" at bounding box center [346, 331] width 13 height 13
click at [342, 332] on mat-icon "mic_off" at bounding box center [346, 331] width 13 height 13
click at [400, 328] on mat-icon "more_horiz" at bounding box center [401, 331] width 13 height 13
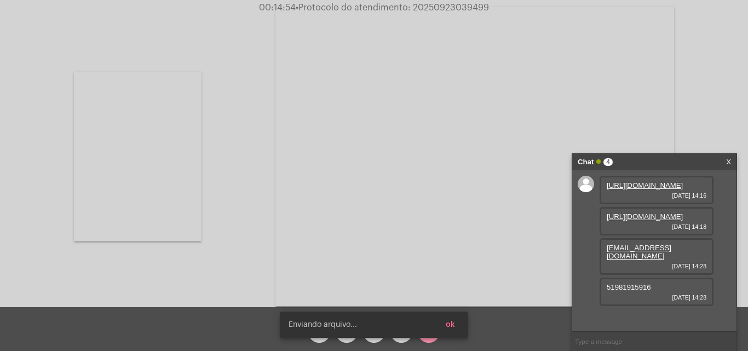
click at [628, 291] on span "51981915916" at bounding box center [629, 287] width 44 height 8
click at [627, 291] on span "51981915916" at bounding box center [629, 287] width 44 height 8
click at [624, 291] on span "51981915916" at bounding box center [629, 287] width 44 height 8
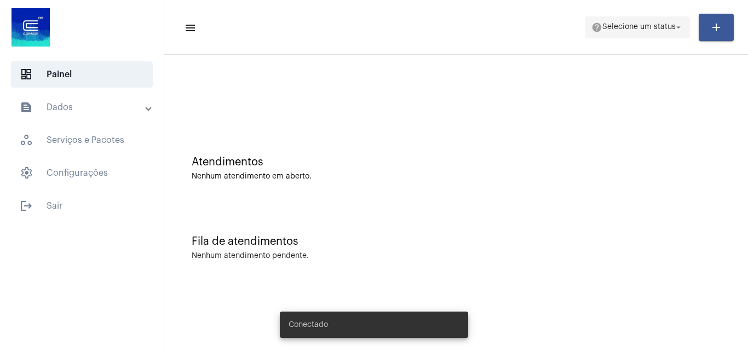
drag, startPoint x: 627, startPoint y: 26, endPoint x: 633, endPoint y: 34, distance: 9.9
click at [627, 25] on span "Selecione um status" at bounding box center [639, 28] width 73 height 8
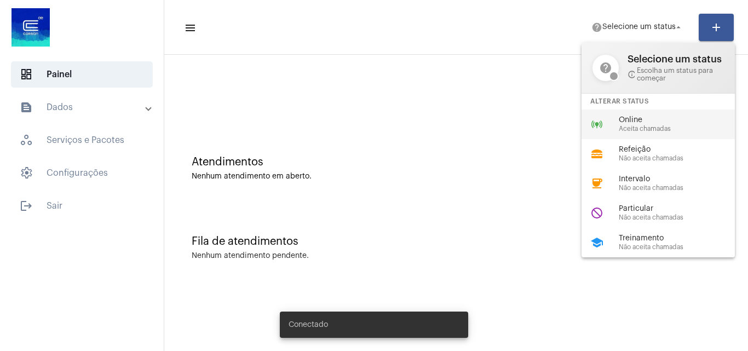
click at [639, 128] on span "Aceita chamadas" at bounding box center [681, 128] width 125 height 7
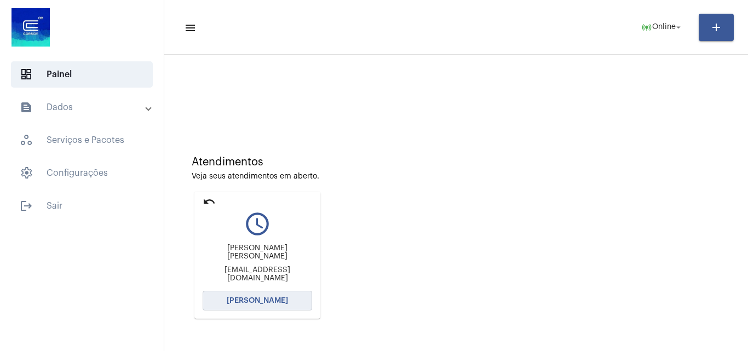
click at [254, 302] on span "[PERSON_NAME]" at bounding box center [257, 301] width 61 height 8
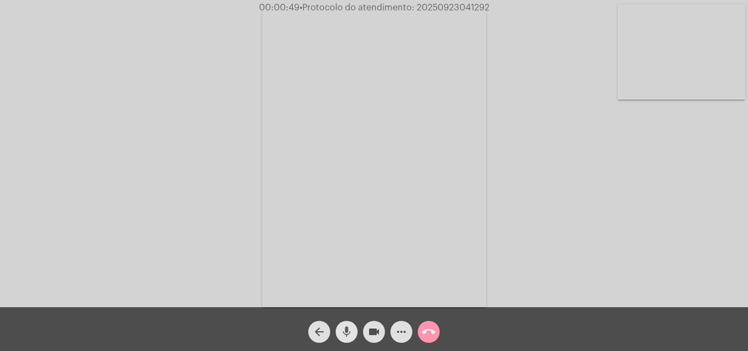
click at [347, 327] on mat-icon "mic" at bounding box center [346, 331] width 13 height 13
click at [376, 329] on mat-icon "videocam" at bounding box center [374, 331] width 13 height 13
click at [344, 330] on mat-icon "mic_off" at bounding box center [346, 331] width 13 height 13
click at [370, 333] on mat-icon "videocam_off" at bounding box center [374, 331] width 13 height 13
click at [346, 328] on mat-icon "mic" at bounding box center [346, 331] width 13 height 13
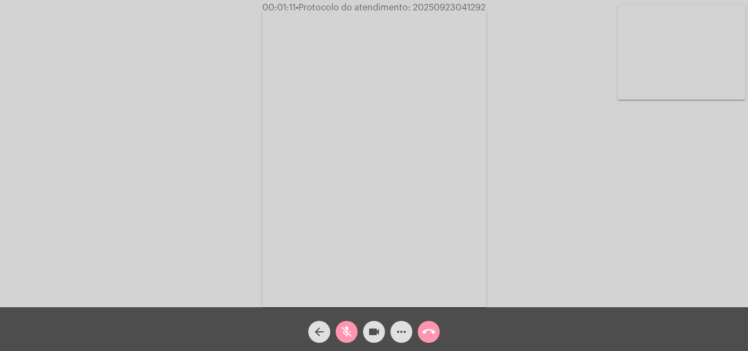
click at [351, 332] on mat-icon "mic_off" at bounding box center [346, 331] width 13 height 13
click at [354, 329] on button "mic" at bounding box center [347, 332] width 22 height 22
click at [342, 330] on mat-icon "mic_off" at bounding box center [346, 331] width 13 height 13
click at [347, 334] on mat-icon "mic" at bounding box center [346, 331] width 13 height 13
click at [342, 328] on mat-icon "mic_off" at bounding box center [346, 331] width 13 height 13
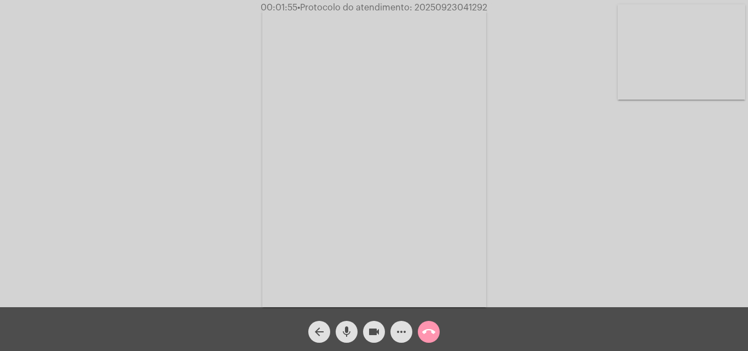
click at [667, 328] on div "arrow_back mic videocam more_horiz call_end" at bounding box center [374, 329] width 748 height 44
click at [617, 204] on div "Acessando Câmera e Microfone..." at bounding box center [374, 156] width 746 height 307
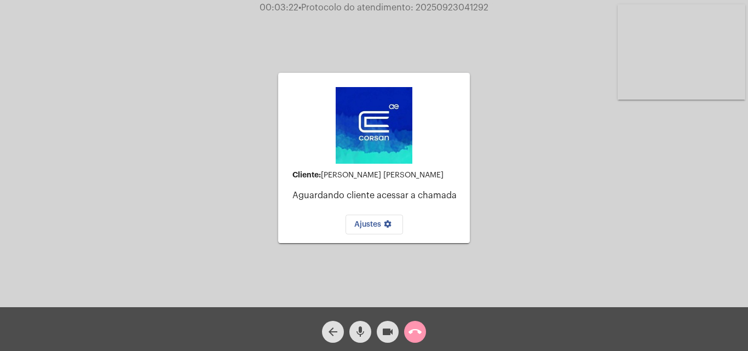
click at [613, 213] on div "Cliente: [PERSON_NAME] [PERSON_NAME] Aguardando cliente acessar a chamada Ajust…" at bounding box center [374, 156] width 746 height 307
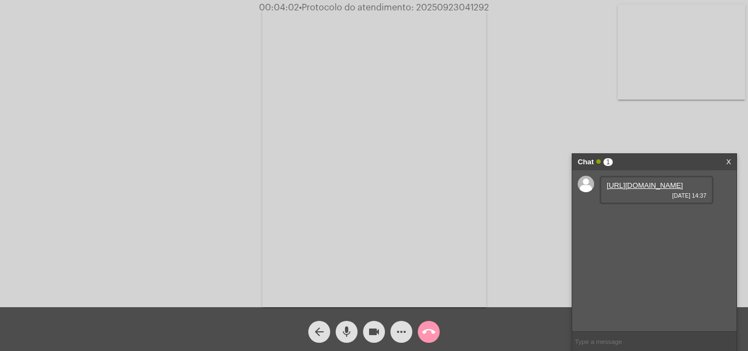
click at [631, 190] on link "[URL][DOMAIN_NAME]" at bounding box center [645, 185] width 76 height 8
click at [690, 127] on div "Acessando Câmera e Microfone..." at bounding box center [374, 156] width 746 height 307
click at [625, 136] on div "Acessando Câmera e Microfone..." at bounding box center [374, 156] width 746 height 307
click at [342, 325] on mat-icon "mic" at bounding box center [346, 331] width 13 height 13
click at [341, 336] on mat-icon "mic_off" at bounding box center [346, 331] width 13 height 13
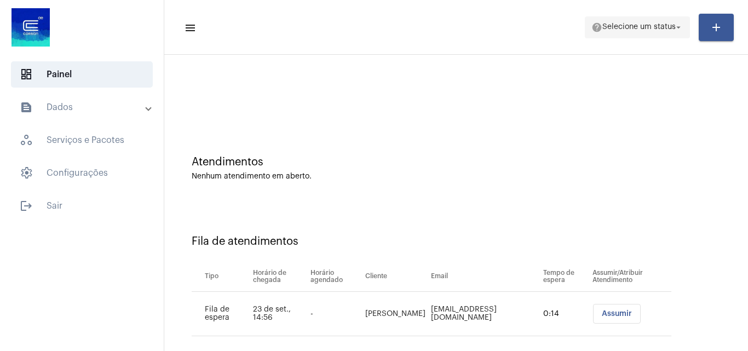
click at [616, 26] on span "Selecione um status" at bounding box center [639, 28] width 73 height 8
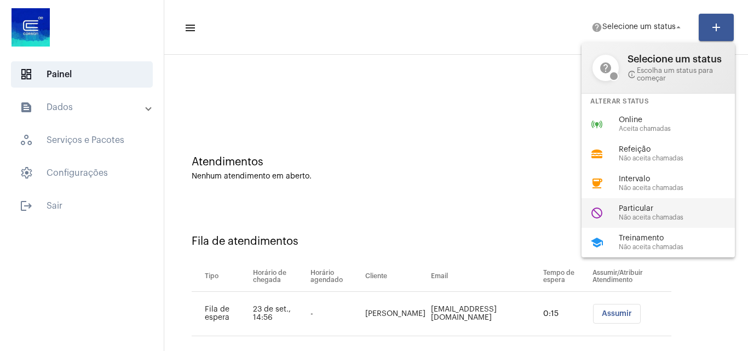
click at [625, 214] on span "Não aceita chamadas" at bounding box center [681, 217] width 125 height 7
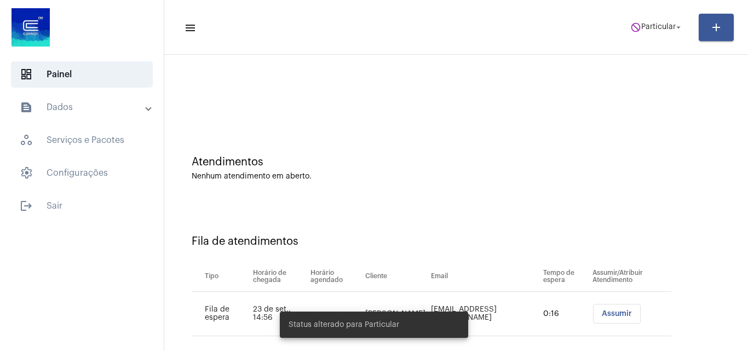
click at [66, 101] on mat-panel-title "text_snippet_outlined Dados" at bounding box center [83, 107] width 127 height 13
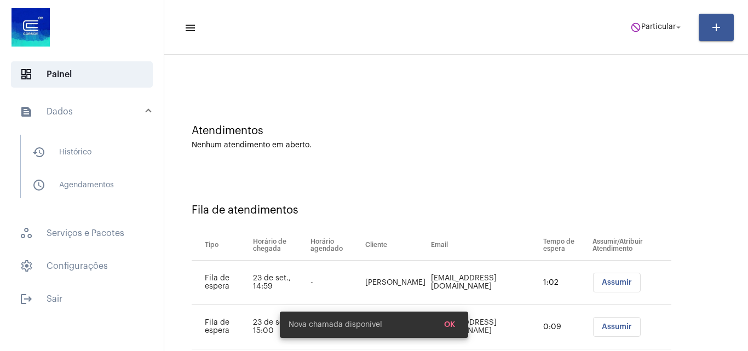
scroll to position [59, 0]
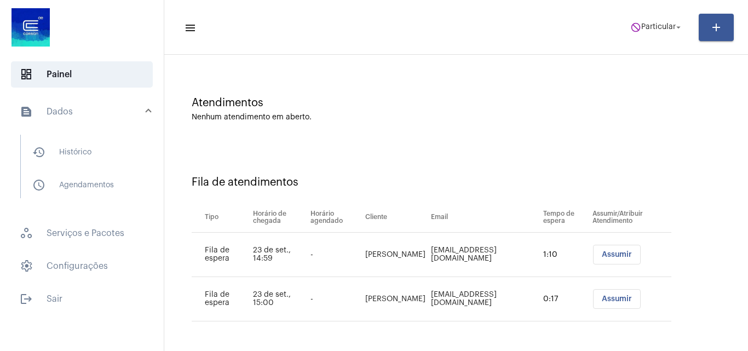
click at [609, 251] on span "Assumir" at bounding box center [617, 255] width 30 height 8
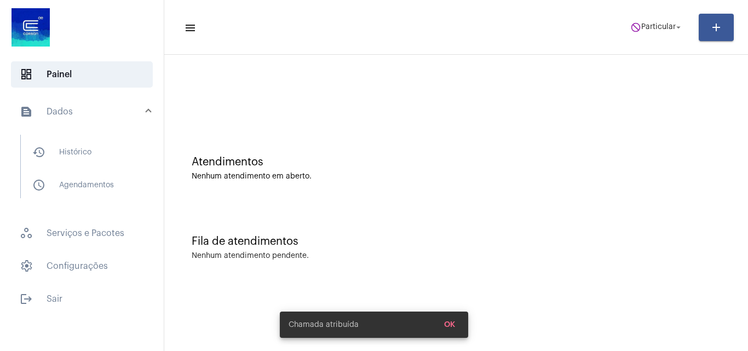
scroll to position [0, 0]
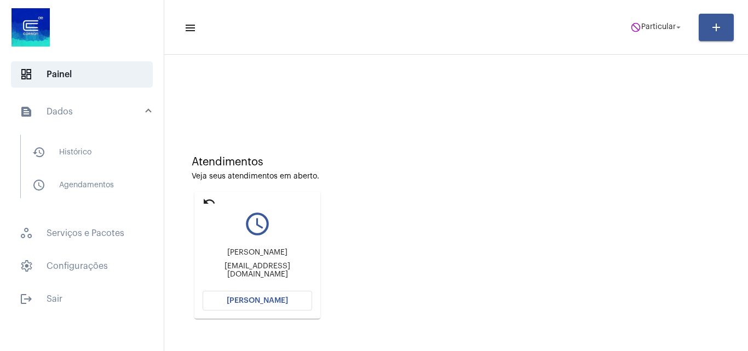
click at [272, 298] on span "[PERSON_NAME]" at bounding box center [257, 301] width 61 height 8
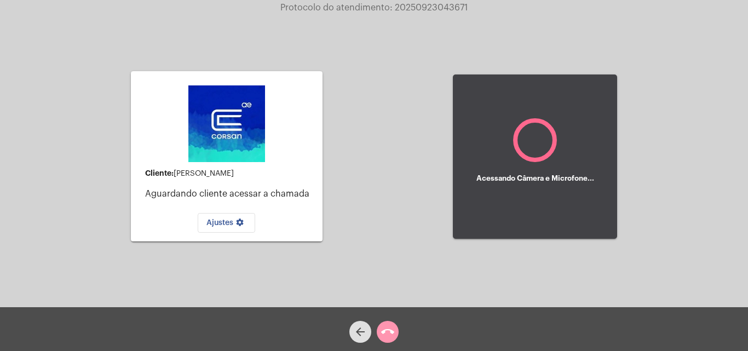
click at [360, 332] on mat-icon "arrow_back" at bounding box center [360, 331] width 13 height 13
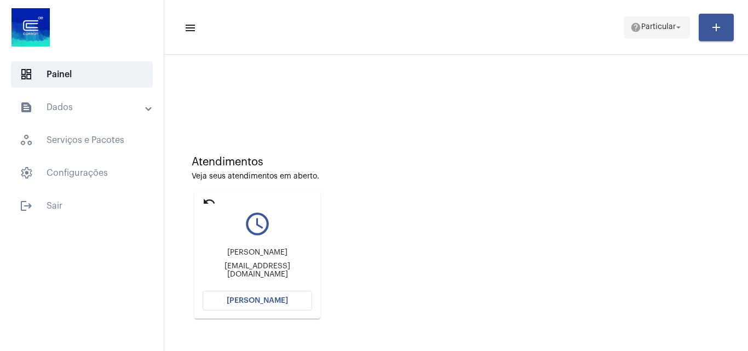
click at [658, 28] on span "Particular" at bounding box center [659, 28] width 35 height 8
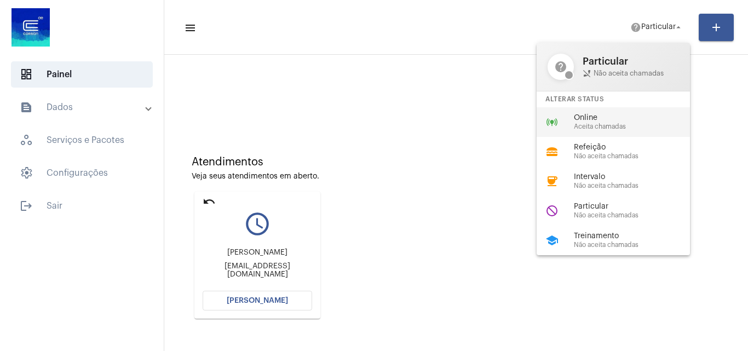
click at [643, 131] on div "online_prediction Online Aceita chamadas" at bounding box center [622, 122] width 171 height 30
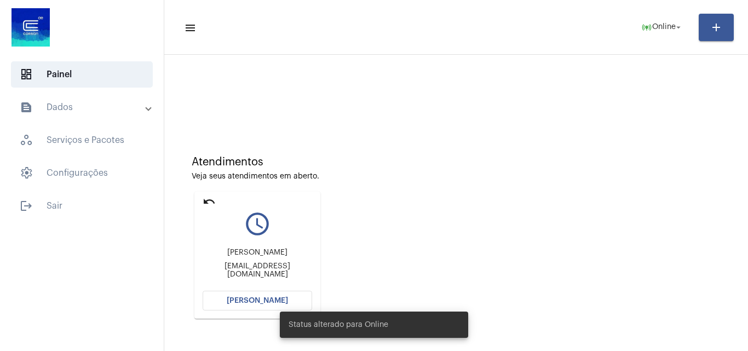
click at [279, 303] on div "Status alterado para Online" at bounding box center [374, 325] width 215 height 53
click at [265, 298] on span "[PERSON_NAME]" at bounding box center [257, 301] width 61 height 8
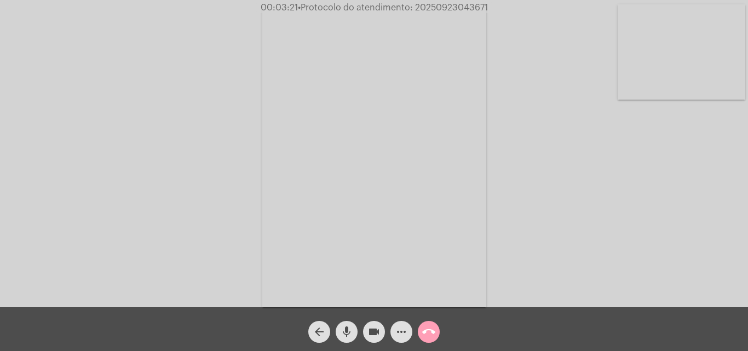
click at [424, 328] on mat-icon "call_end" at bounding box center [428, 331] width 13 height 13
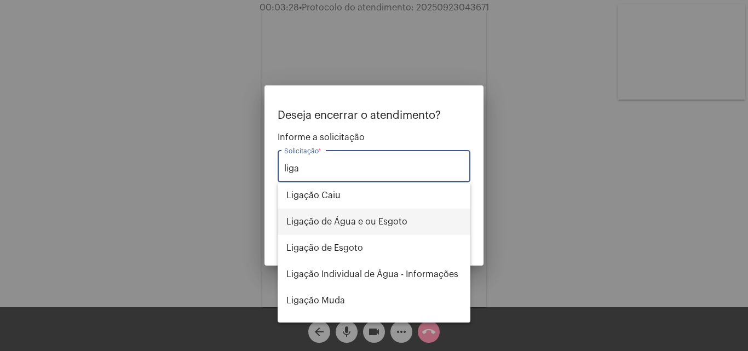
click at [358, 220] on span "Ligação de Água e ou Esgoto" at bounding box center [374, 222] width 175 height 26
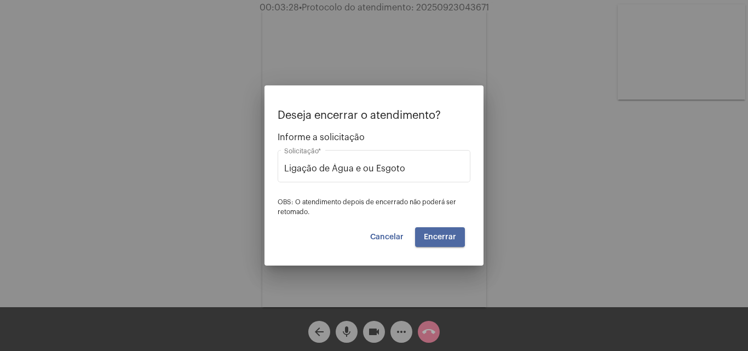
click at [428, 233] on span "Encerrar" at bounding box center [440, 237] width 32 height 8
click at [392, 238] on span "Cancelar" at bounding box center [386, 237] width 33 height 8
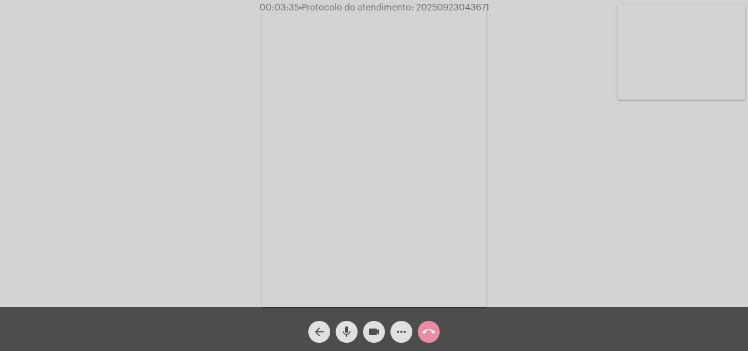
click at [321, 329] on mat-icon "arrow_back" at bounding box center [319, 331] width 13 height 13
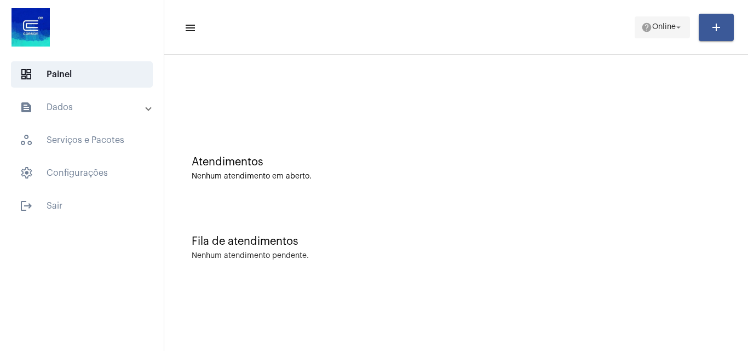
click at [635, 30] on button "help Online arrow_drop_down" at bounding box center [662, 27] width 55 height 22
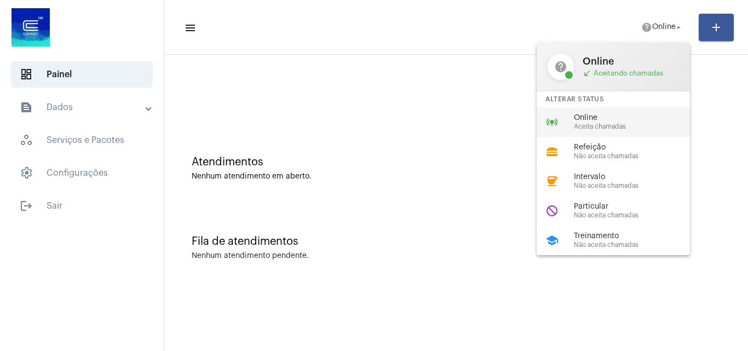
click at [602, 123] on span "Aceita chamadas" at bounding box center [636, 126] width 125 height 7
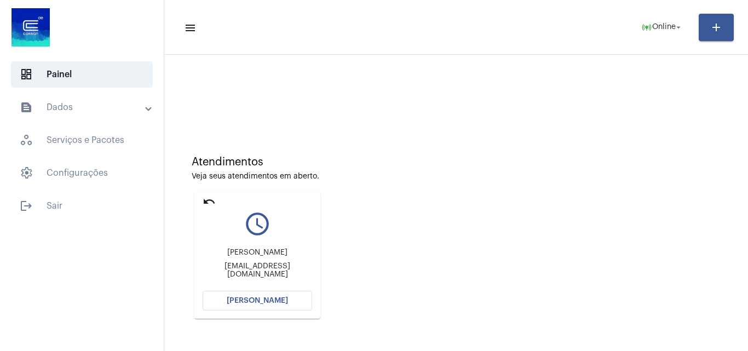
scroll to position [55, 0]
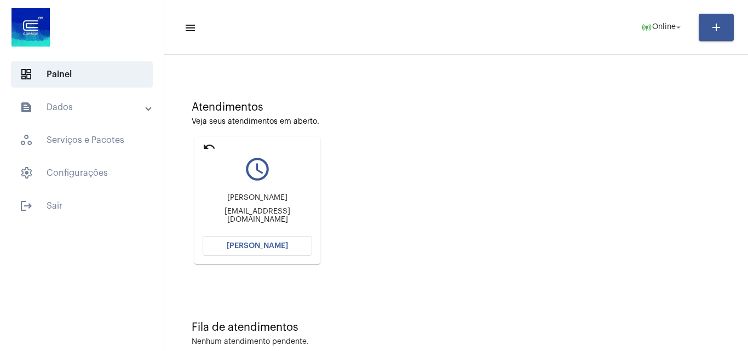
click at [281, 242] on button "[PERSON_NAME]" at bounding box center [258, 246] width 110 height 20
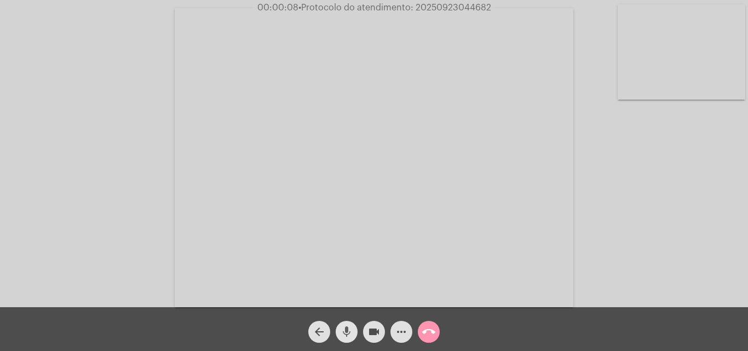
click at [345, 330] on mat-icon "mic" at bounding box center [346, 331] width 13 height 13
click at [345, 330] on mat-icon "mic_off" at bounding box center [346, 331] width 13 height 13
click at [350, 331] on mat-icon "mic" at bounding box center [346, 331] width 13 height 13
click at [371, 330] on mat-icon "videocam" at bounding box center [374, 331] width 13 height 13
click at [372, 330] on mat-icon "videocam_off" at bounding box center [374, 331] width 13 height 13
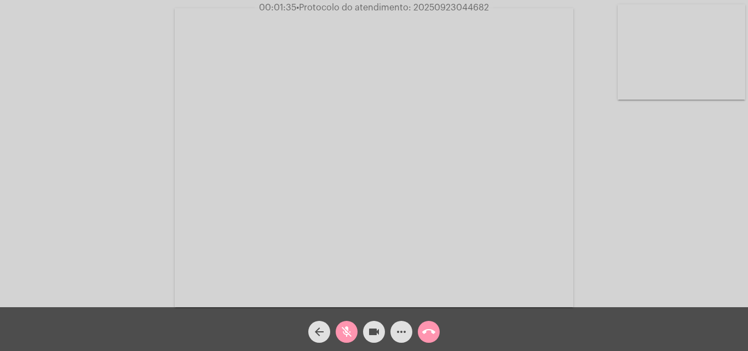
click at [372, 330] on mat-icon "videocam" at bounding box center [374, 331] width 13 height 13
click at [372, 330] on mat-icon "videocam_off" at bounding box center [374, 331] width 13 height 13
click at [349, 325] on mat-icon "mic_off" at bounding box center [346, 331] width 13 height 13
click at [348, 331] on mat-icon "mic" at bounding box center [346, 331] width 13 height 13
click at [347, 330] on mat-icon "mic_off" at bounding box center [346, 331] width 13 height 13
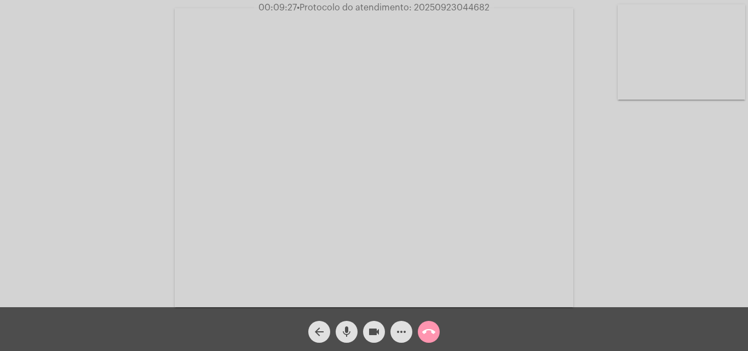
click at [400, 331] on mat-icon "more_horiz" at bounding box center [401, 331] width 13 height 13
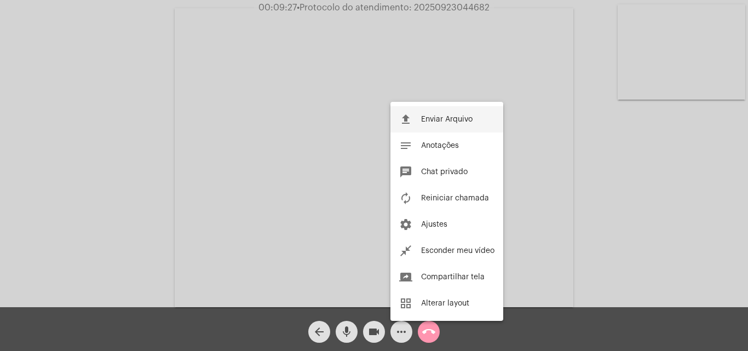
click at [448, 118] on span "Enviar Arquivo" at bounding box center [447, 120] width 52 height 8
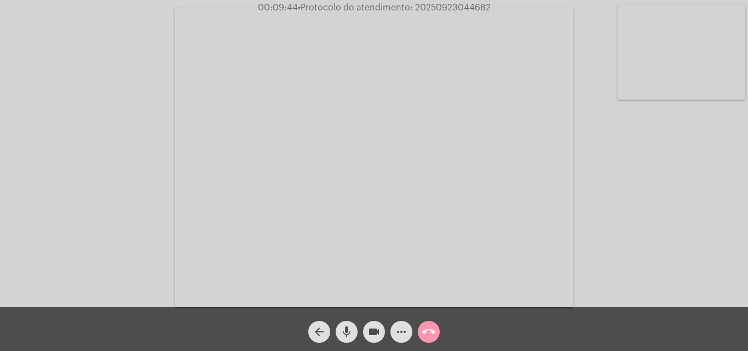
click at [401, 335] on mat-icon "more_horiz" at bounding box center [401, 331] width 13 height 13
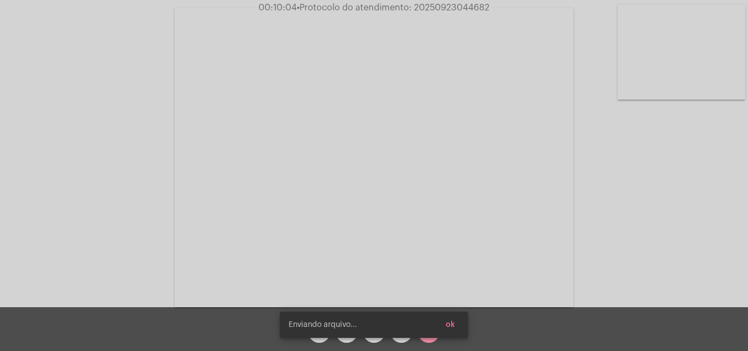
click at [456, 328] on button "ok" at bounding box center [450, 325] width 27 height 20
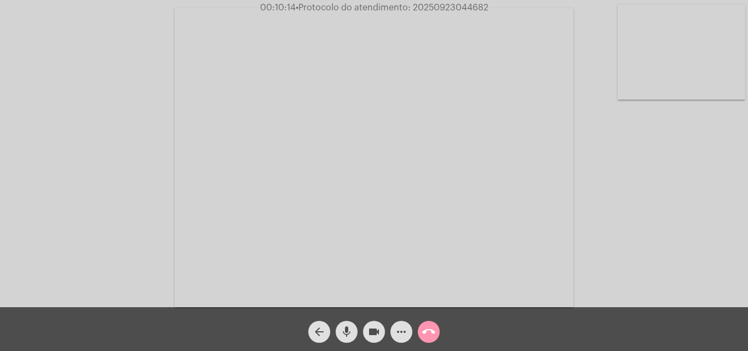
click at [448, 1] on div "Acessando Câmera e Microfone..." at bounding box center [374, 153] width 748 height 307
click at [448, 7] on span "• Protocolo do atendimento: 20250923044682" at bounding box center [392, 7] width 193 height 9
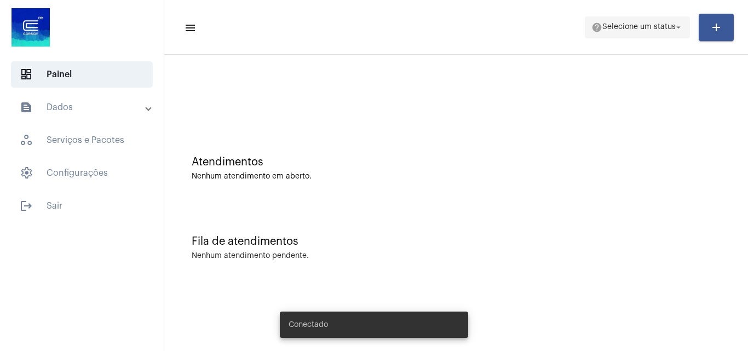
click at [669, 33] on span "help Selecione um status arrow_drop_down" at bounding box center [638, 27] width 92 height 20
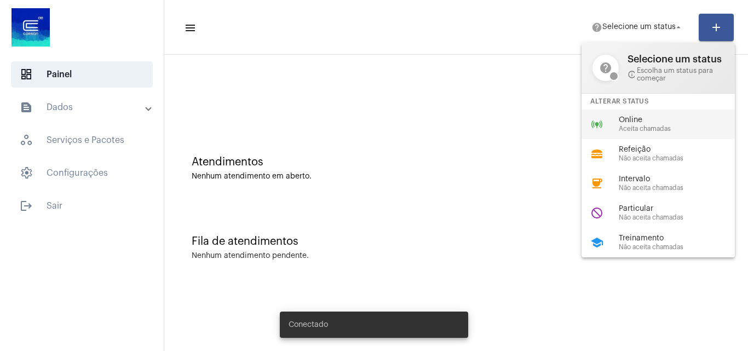
click at [650, 125] on span "Aceita chamadas" at bounding box center [681, 128] width 125 height 7
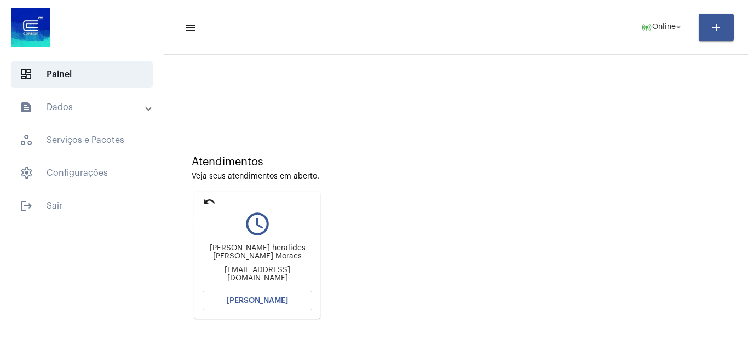
click at [205, 200] on mat-icon "undo" at bounding box center [209, 201] width 13 height 13
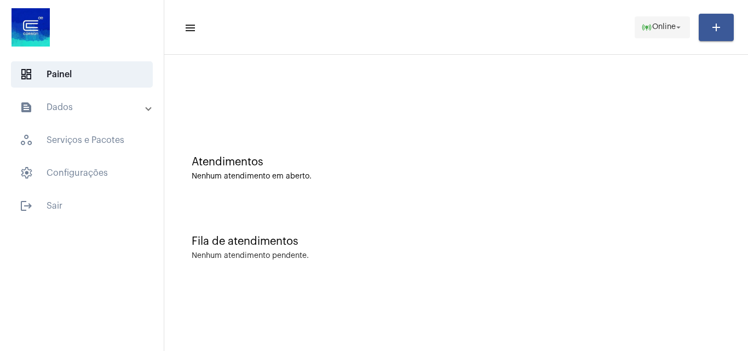
click at [665, 27] on span "Online" at bounding box center [665, 28] width 24 height 8
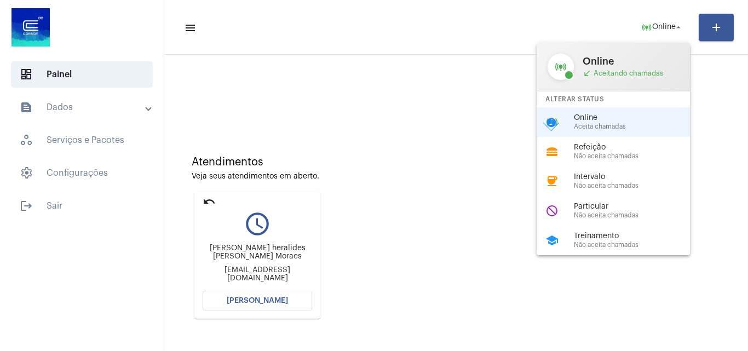
click at [269, 299] on div at bounding box center [374, 175] width 748 height 351
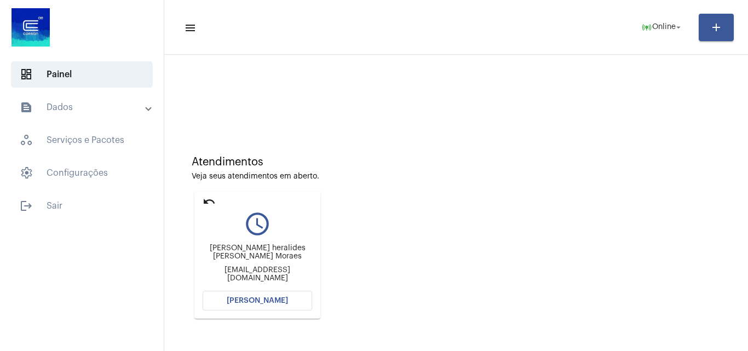
click at [278, 304] on span "[PERSON_NAME]" at bounding box center [257, 301] width 61 height 8
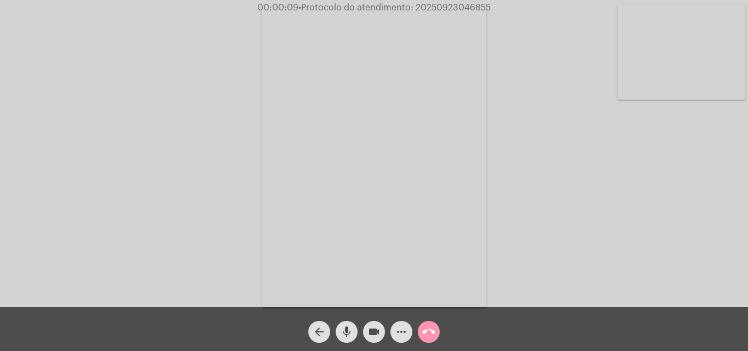
click at [597, 253] on div "Acessando Câmera e Microfone..." at bounding box center [374, 156] width 746 height 307
click at [401, 329] on mat-icon "more_horiz" at bounding box center [401, 331] width 13 height 13
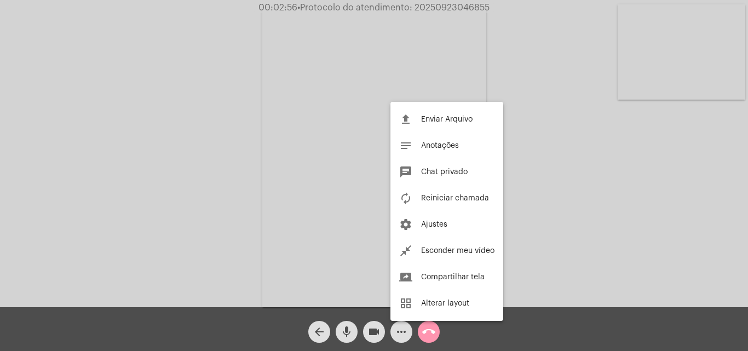
click at [322, 135] on div at bounding box center [374, 175] width 748 height 351
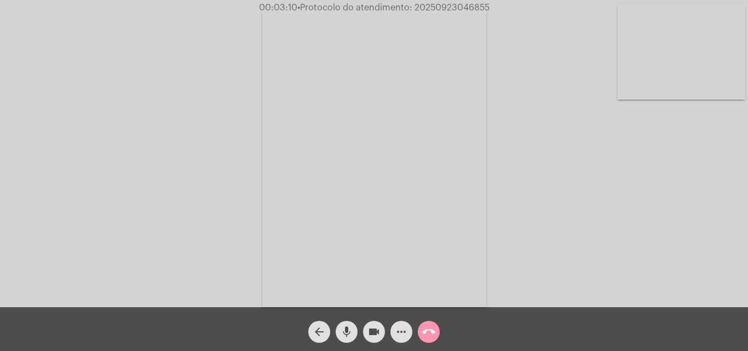
click at [348, 333] on mat-icon "mic" at bounding box center [346, 331] width 13 height 13
click at [347, 329] on mat-icon "mic_off" at bounding box center [346, 331] width 13 height 13
click at [345, 325] on span "mic" at bounding box center [346, 332] width 13 height 22
click at [348, 325] on mat-icon "mic_off" at bounding box center [346, 331] width 13 height 13
click at [350, 330] on mat-icon "mic" at bounding box center [346, 331] width 13 height 13
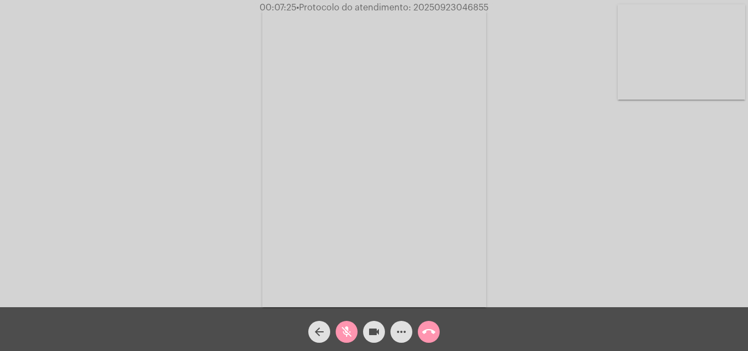
click at [344, 333] on mat-icon "mic_off" at bounding box center [346, 331] width 13 height 13
click at [346, 330] on mat-icon "mic" at bounding box center [346, 331] width 13 height 13
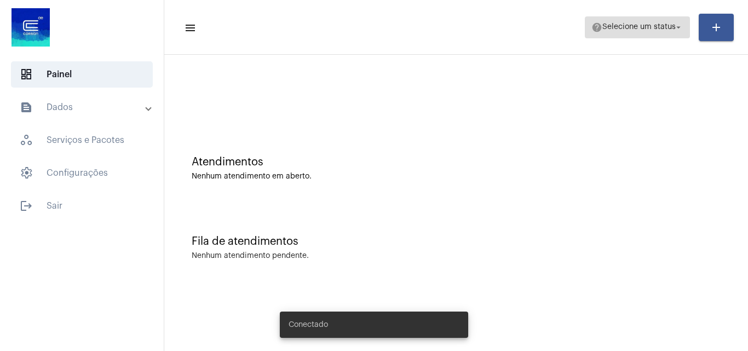
click at [676, 20] on span "help Selecione um status arrow_drop_down" at bounding box center [638, 27] width 92 height 20
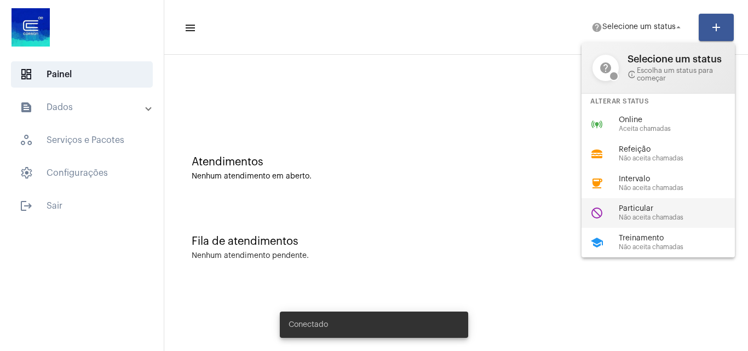
click at [691, 221] on span "Não aceita chamadas" at bounding box center [681, 217] width 125 height 7
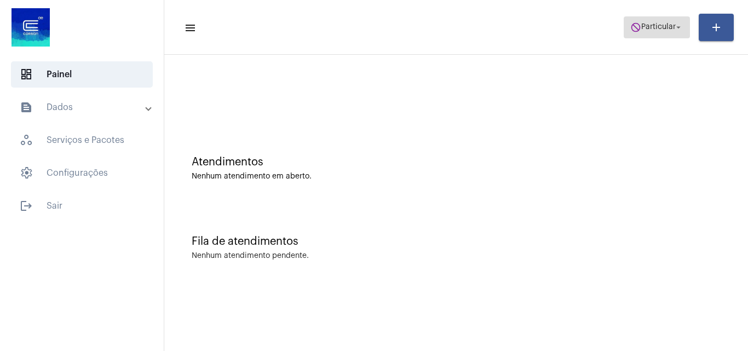
click at [659, 28] on span "Particular" at bounding box center [659, 28] width 35 height 8
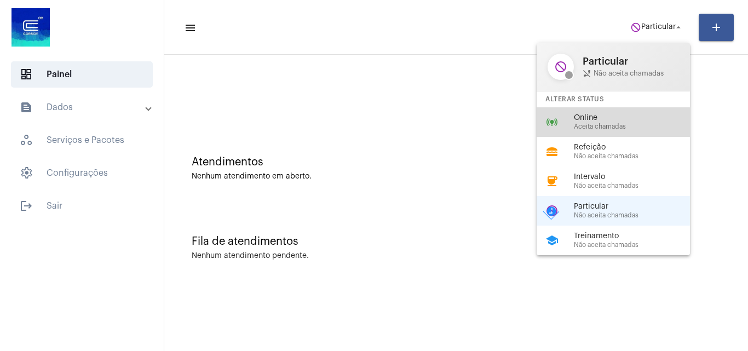
click at [603, 126] on span "Aceita chamadas" at bounding box center [636, 126] width 125 height 7
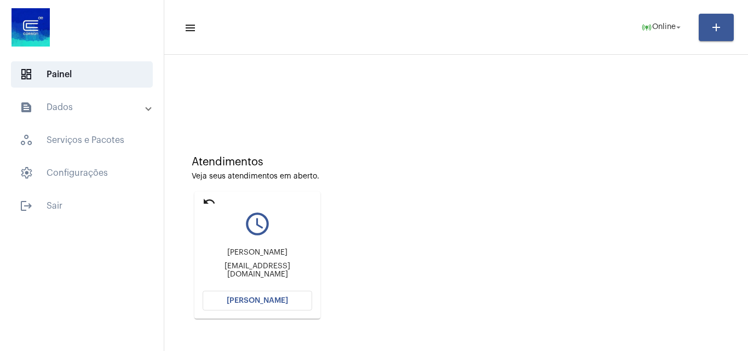
click at [243, 301] on span "[PERSON_NAME]" at bounding box center [257, 301] width 61 height 8
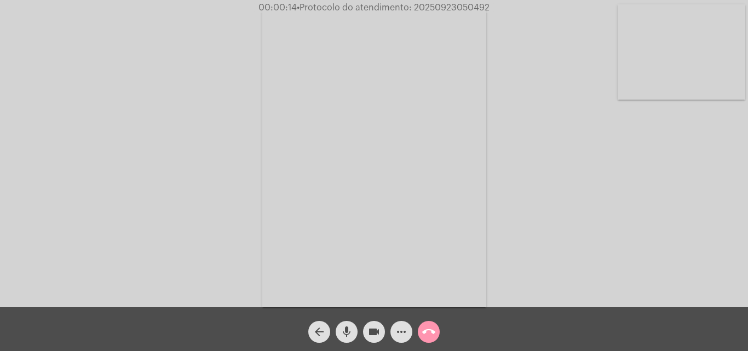
click at [342, 327] on mat-icon "mic" at bounding box center [346, 331] width 13 height 13
click at [342, 331] on mat-icon "mic_off" at bounding box center [346, 331] width 13 height 13
click at [398, 333] on mat-icon "more_horiz" at bounding box center [401, 331] width 13 height 13
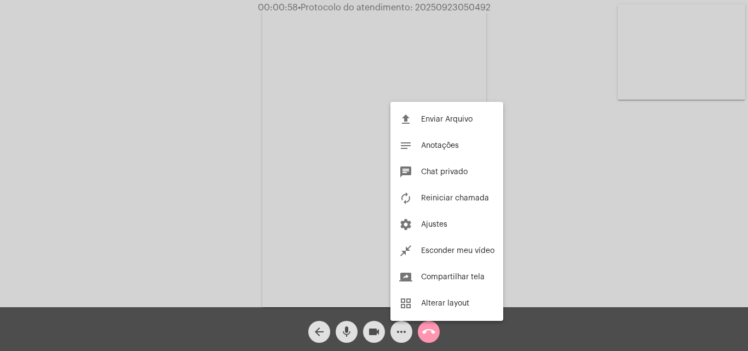
click at [213, 185] on div at bounding box center [374, 175] width 748 height 351
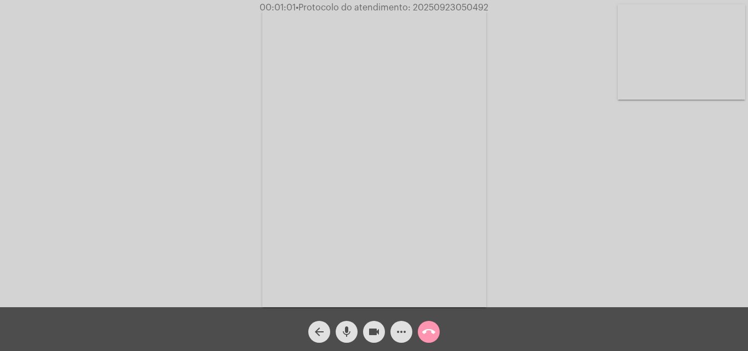
click at [346, 329] on mat-icon "mic" at bounding box center [346, 331] width 13 height 13
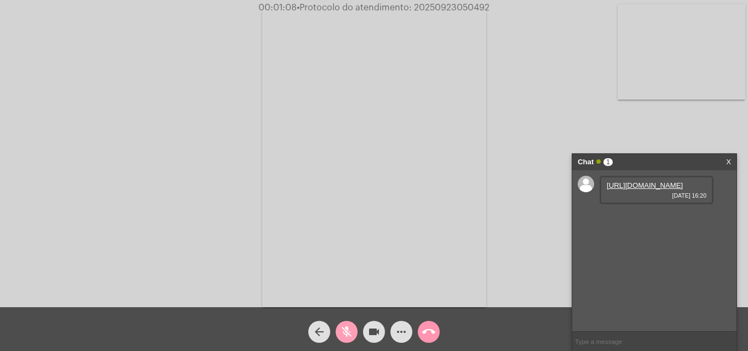
click at [346, 329] on mat-icon "mic_off" at bounding box center [346, 331] width 13 height 13
click at [623, 190] on link "https://neft-transfer-bucket.s3.amazonaws.com/temp-9fb472a8-7e17-0651-f70d-fcfe…" at bounding box center [645, 185] width 76 height 8
click at [278, 283] on video at bounding box center [374, 157] width 224 height 299
drag, startPoint x: 591, startPoint y: 336, endPoint x: 595, endPoint y: 340, distance: 5.8
click at [591, 336] on input "text" at bounding box center [655, 341] width 164 height 19
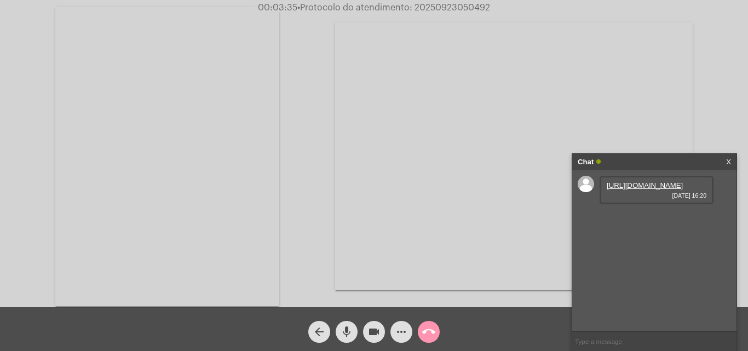
paste input "Nome: Cia Riograndense de Saneamento C CNPJ: 92.802.784/0001-90 Instituição: BC…"
type input "Nome: Cia Riograndense de Saneamento C CNPJ: 92.802.784/0001-90 Instituição: BC…"
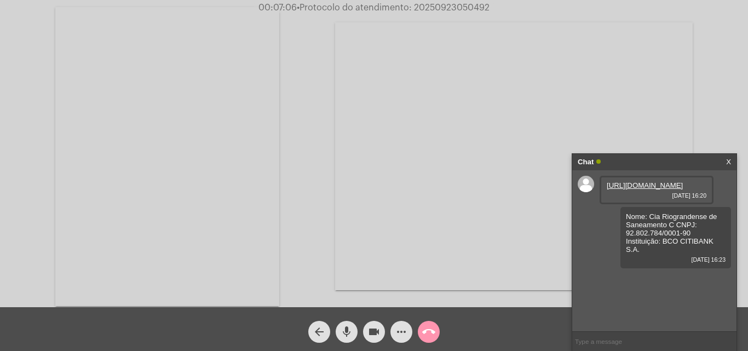
click at [403, 334] on mat-icon "more_horiz" at bounding box center [401, 331] width 13 height 13
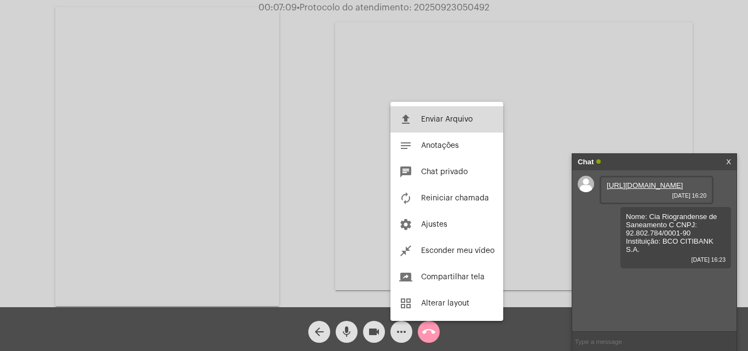
click at [432, 122] on span "Enviar Arquivo" at bounding box center [447, 120] width 52 height 8
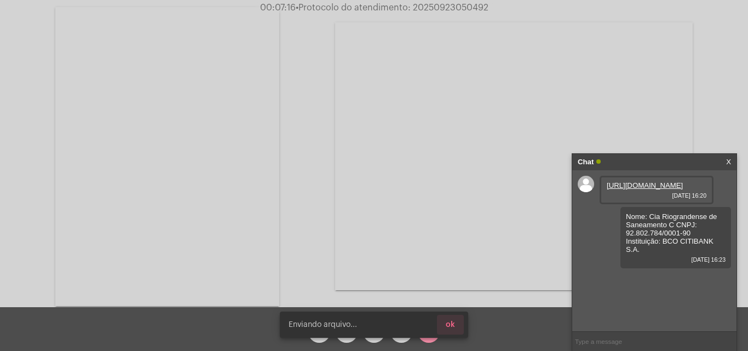
click at [459, 329] on button "ok" at bounding box center [450, 325] width 27 height 20
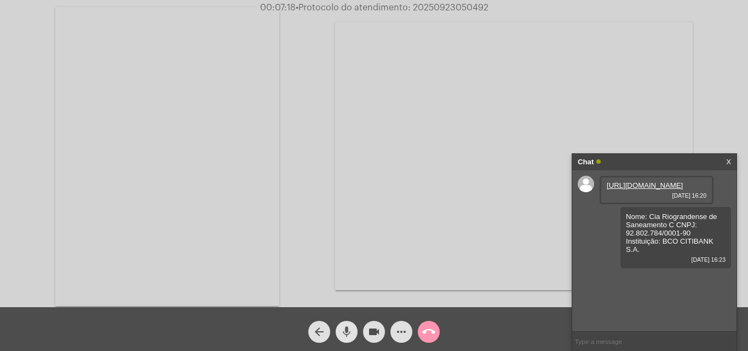
click at [353, 331] on button "mic" at bounding box center [347, 332] width 22 height 22
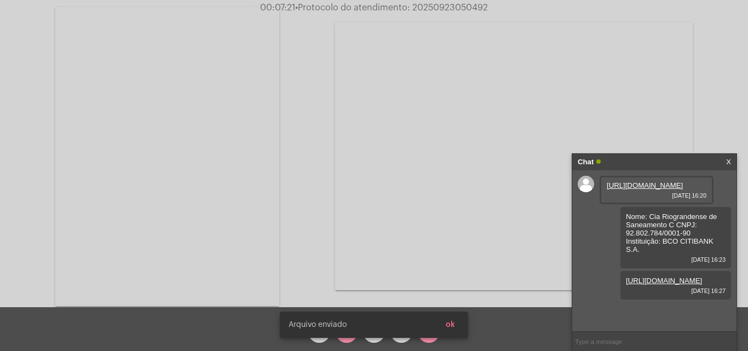
click at [455, 323] on span "ok" at bounding box center [450, 325] width 9 height 8
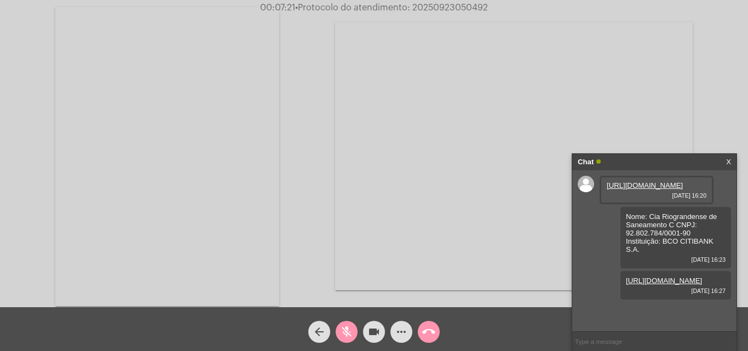
click at [346, 331] on mat-icon "mic_off" at bounding box center [346, 331] width 13 height 13
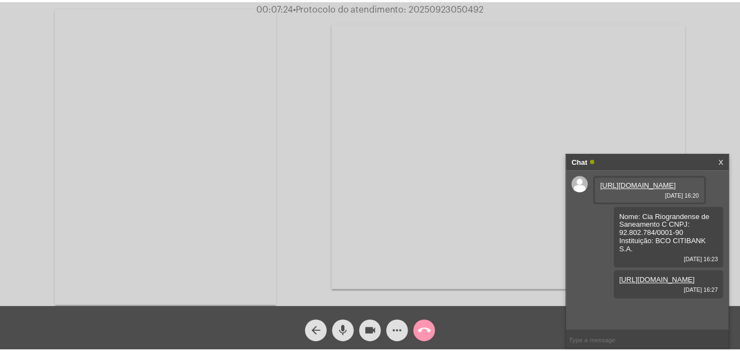
scroll to position [18, 0]
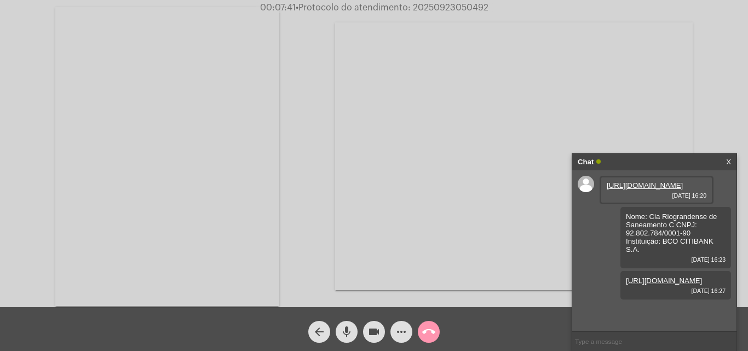
click at [347, 325] on mat-icon "mic" at bounding box center [346, 331] width 13 height 13
click at [350, 330] on mat-icon "mic_off" at bounding box center [346, 331] width 13 height 13
click at [439, 6] on span "• Protocolo do atendimento: 20250923050492" at bounding box center [394, 7] width 193 height 9
click at [439, 6] on span "• Protocolo do atendimento: 20250923050492" at bounding box center [393, 7] width 193 height 9
click at [631, 339] on input "text" at bounding box center [655, 341] width 164 height 19
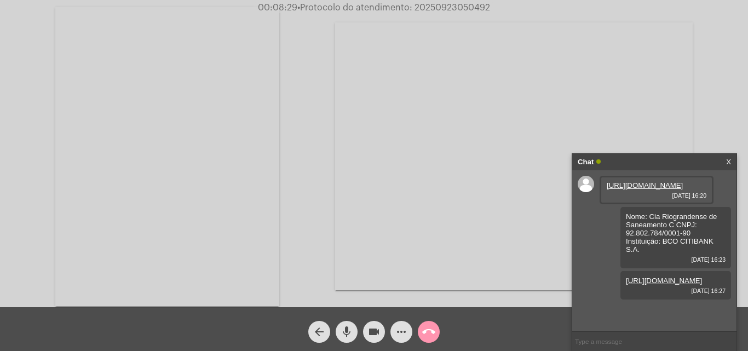
click at [427, 335] on mat-icon "call_end" at bounding box center [428, 331] width 13 height 13
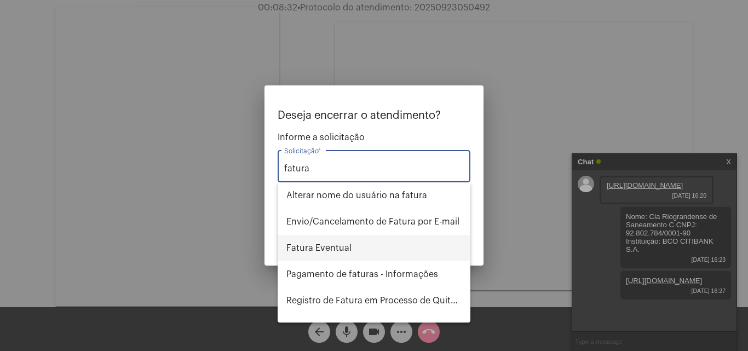
click at [352, 252] on span "Fatura Eventual" at bounding box center [374, 248] width 175 height 26
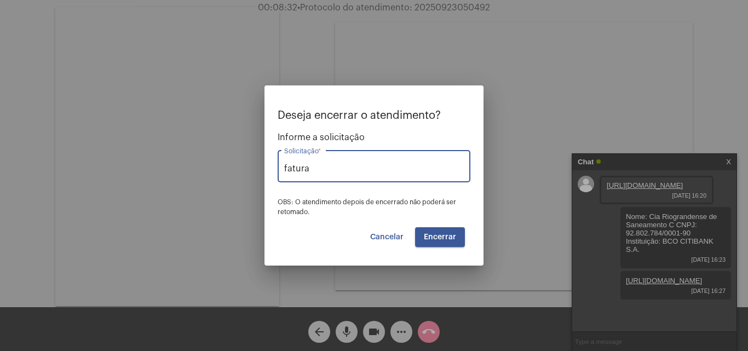
type input "Fatura Eventual"
click at [441, 236] on span "Encerrar" at bounding box center [440, 237] width 32 height 8
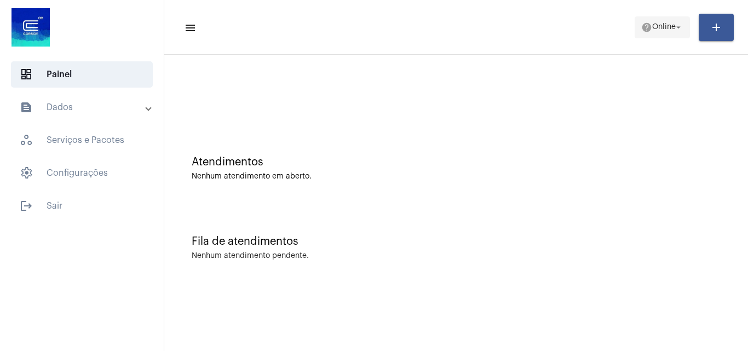
click at [653, 28] on span "Online" at bounding box center [665, 28] width 24 height 8
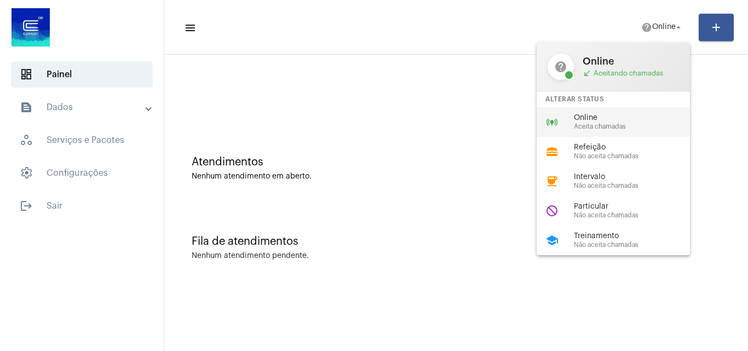
click at [631, 116] on span "Online" at bounding box center [636, 118] width 125 height 8
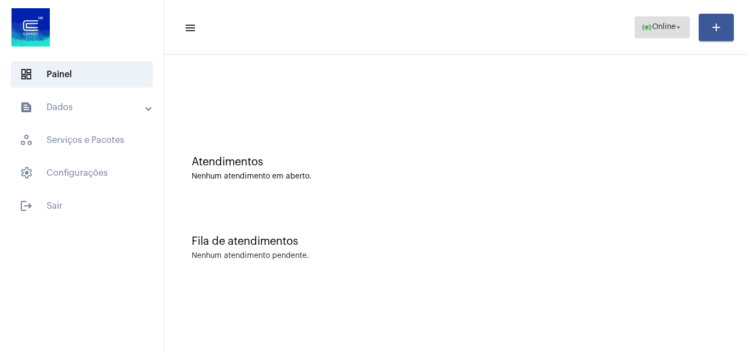
click at [662, 31] on span "online_prediction Online arrow_drop_down" at bounding box center [663, 27] width 42 height 20
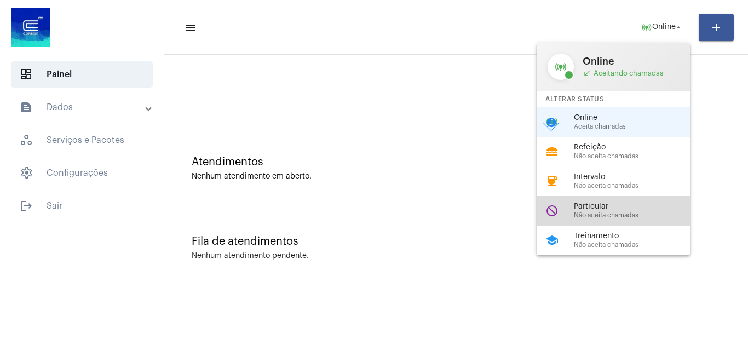
click at [606, 215] on span "Não aceita chamadas" at bounding box center [636, 215] width 125 height 7
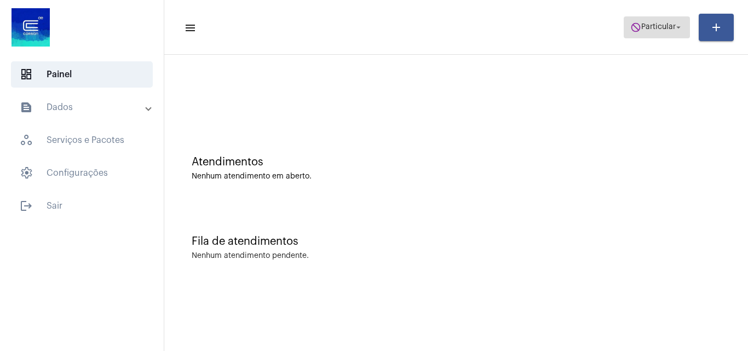
click at [624, 31] on button "do_not_disturb Particular arrow_drop_down" at bounding box center [657, 27] width 66 height 22
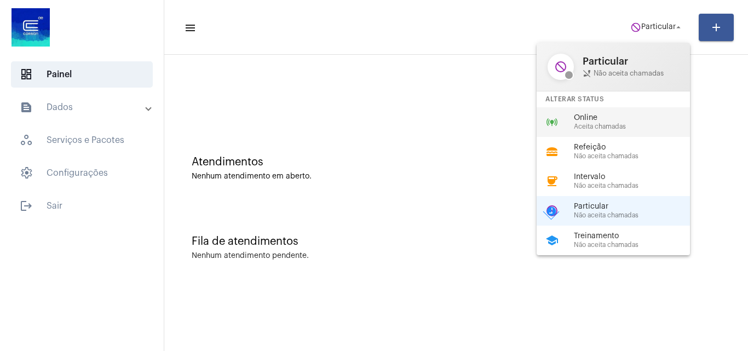
click at [603, 127] on span "Aceita chamadas" at bounding box center [636, 126] width 125 height 7
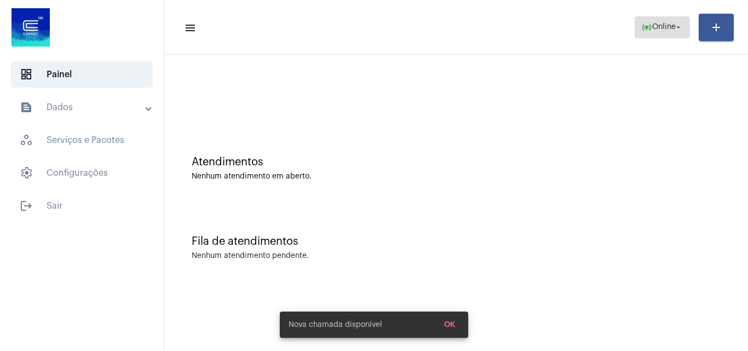
click at [672, 32] on span "online_prediction Online arrow_drop_down" at bounding box center [663, 27] width 42 height 20
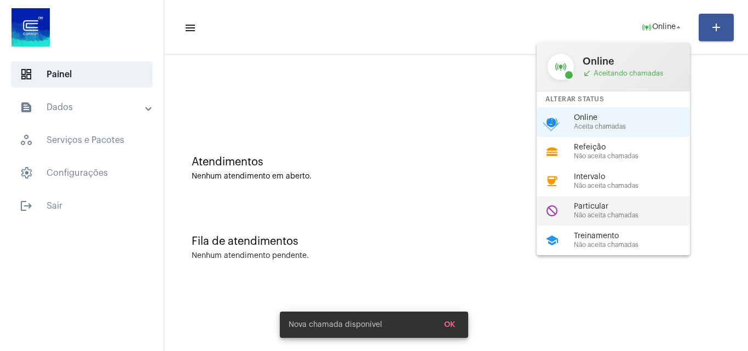
click at [623, 207] on span "Particular" at bounding box center [636, 207] width 125 height 8
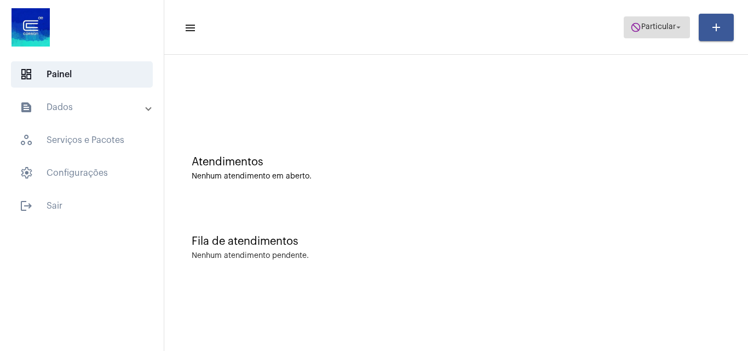
click at [658, 25] on span "Particular" at bounding box center [659, 28] width 35 height 8
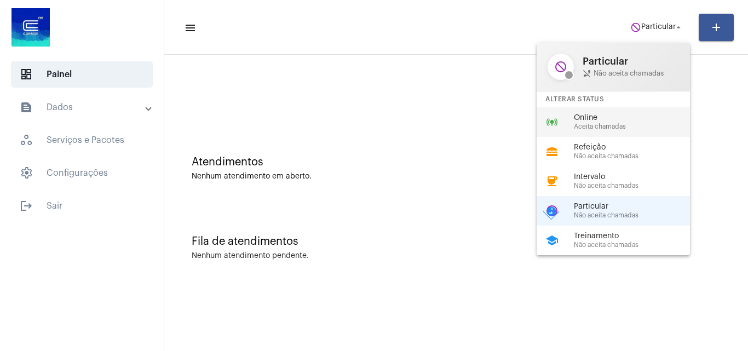
click at [639, 119] on span "Online" at bounding box center [636, 118] width 125 height 8
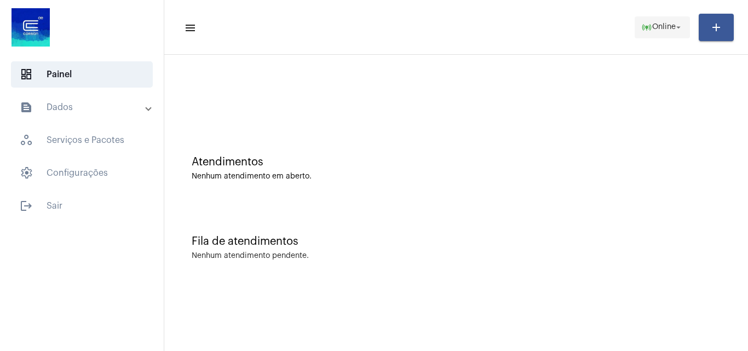
click at [659, 30] on span "Online" at bounding box center [665, 28] width 24 height 8
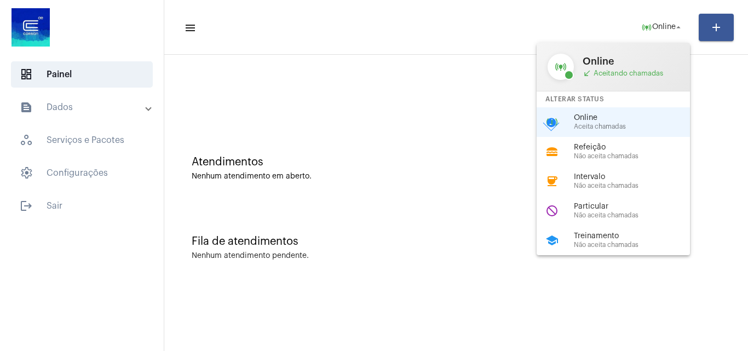
click at [403, 138] on div at bounding box center [374, 175] width 748 height 351
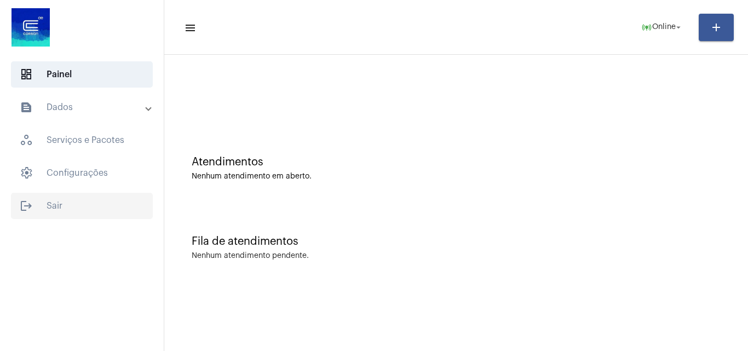
click at [85, 207] on span "logout Sair" at bounding box center [82, 206] width 142 height 26
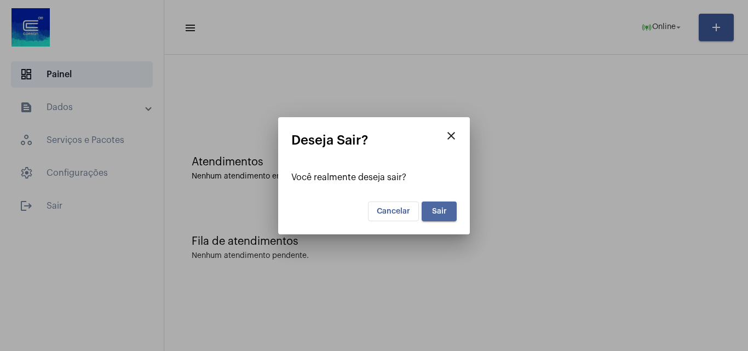
click at [441, 214] on span "Sair" at bounding box center [439, 212] width 15 height 8
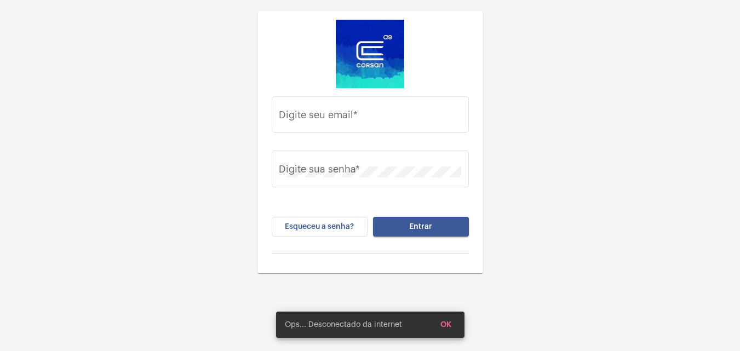
type input "caua.silva@operacaocorsan.com.br"
